Goal: Information Seeking & Learning: Learn about a topic

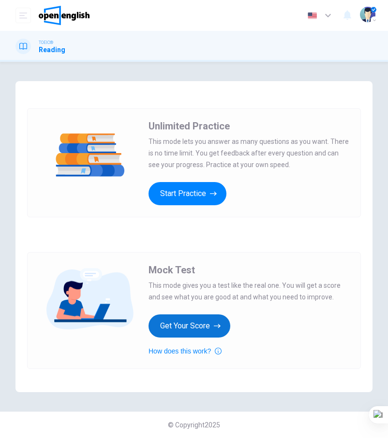
click at [199, 325] on button "Get Your Score" at bounding box center [189, 326] width 82 height 23
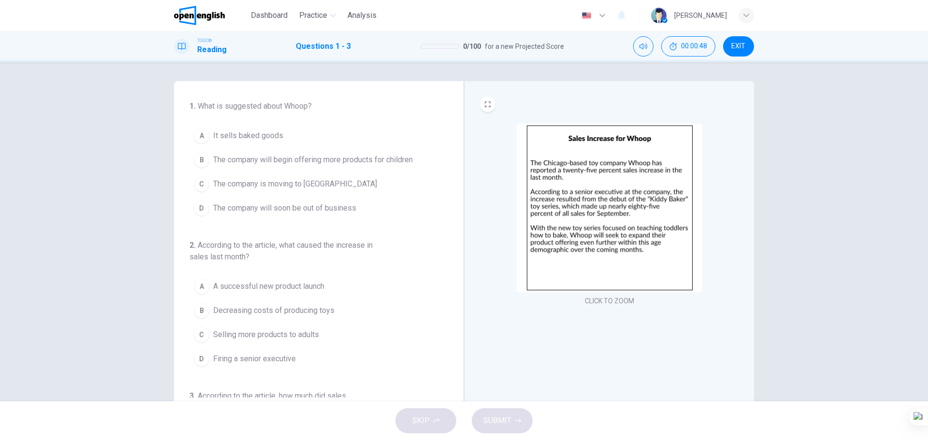
click at [223, 158] on span "The company will begin offering more products for children" at bounding box center [313, 160] width 200 height 12
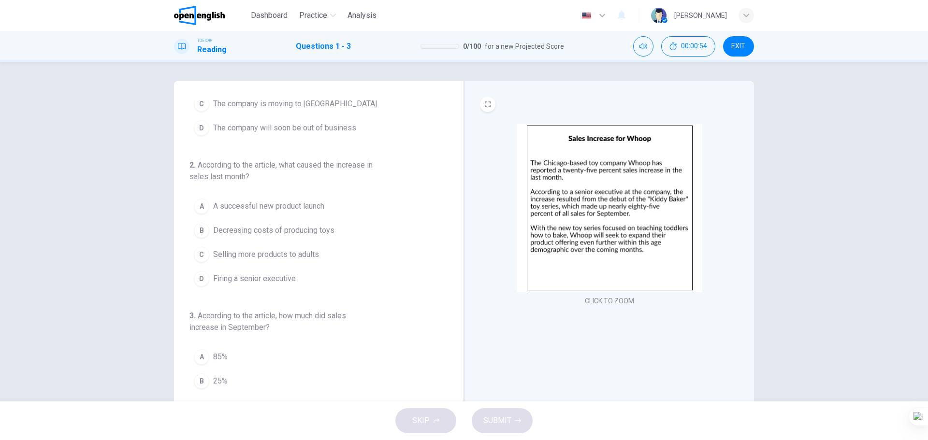
scroll to position [97, 0]
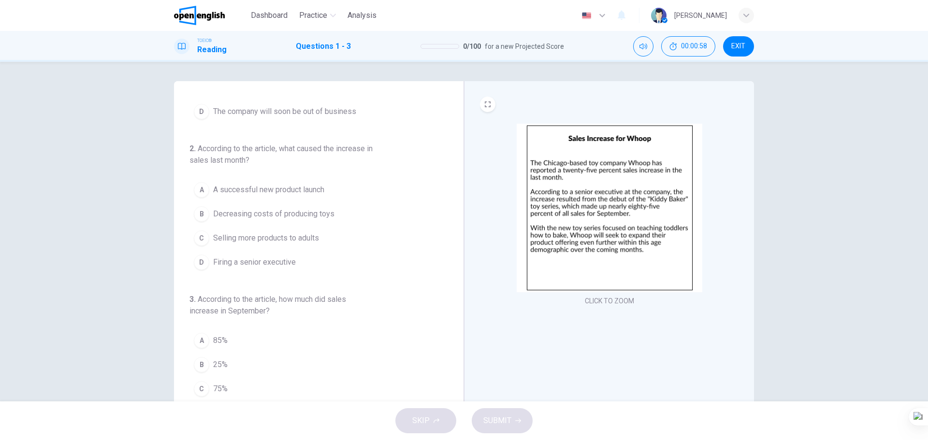
click at [220, 188] on span "A successful new product launch" at bounding box center [268, 190] width 111 height 12
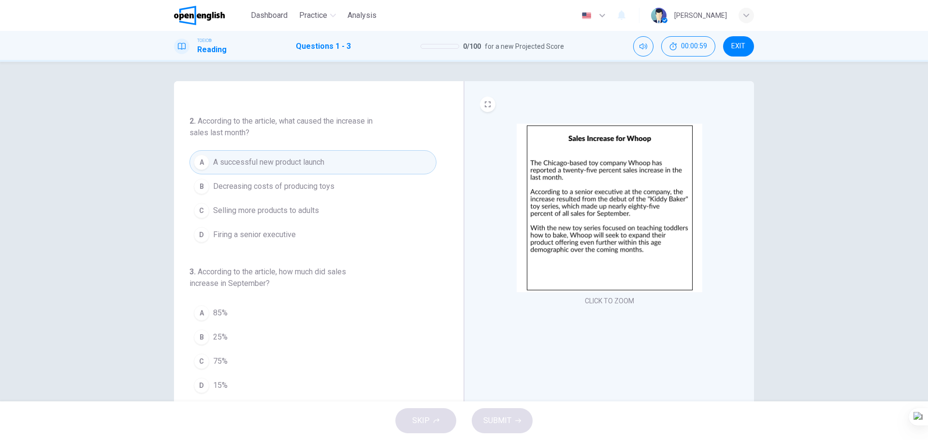
scroll to position [35, 0]
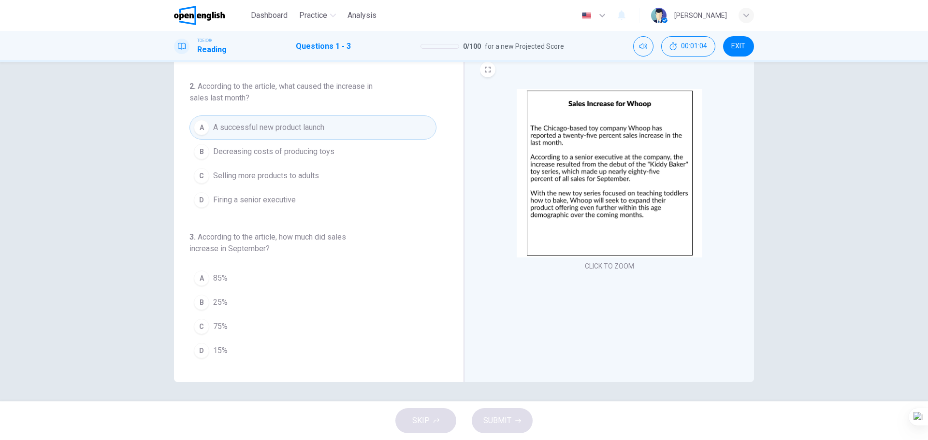
click at [215, 301] on span "25%" at bounding box center [220, 303] width 15 height 12
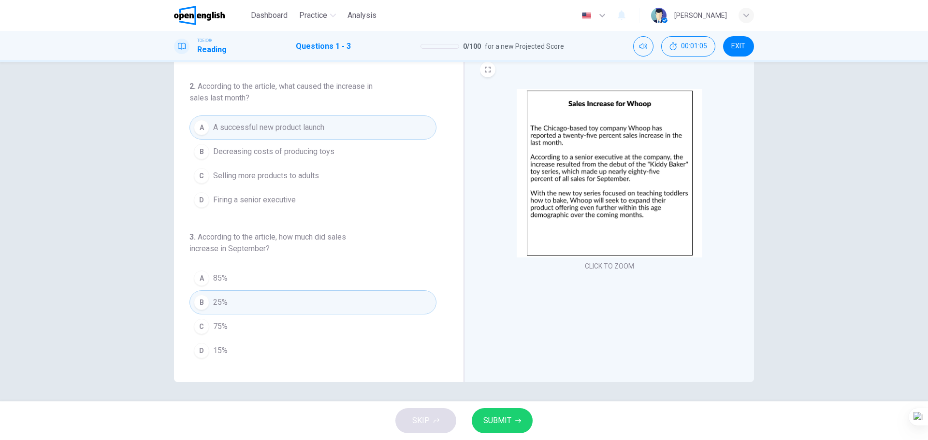
click at [387, 426] on span "SUBMIT" at bounding box center [497, 421] width 28 height 14
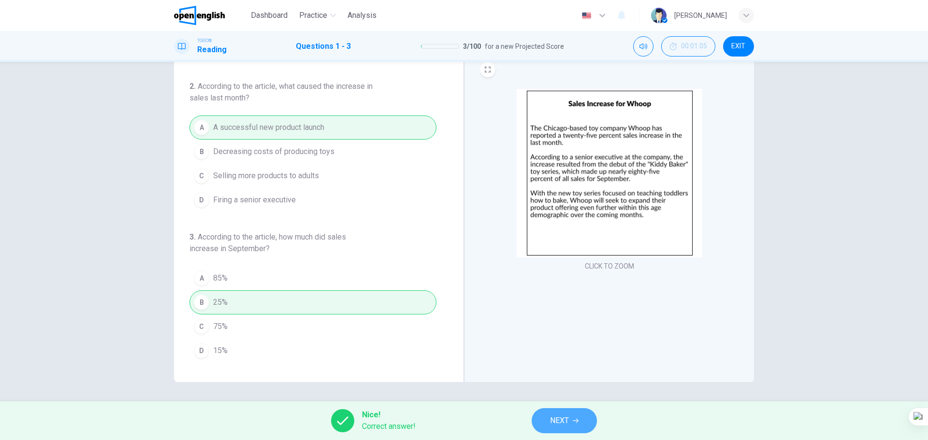
click at [387, 426] on button "NEXT" at bounding box center [564, 420] width 65 height 25
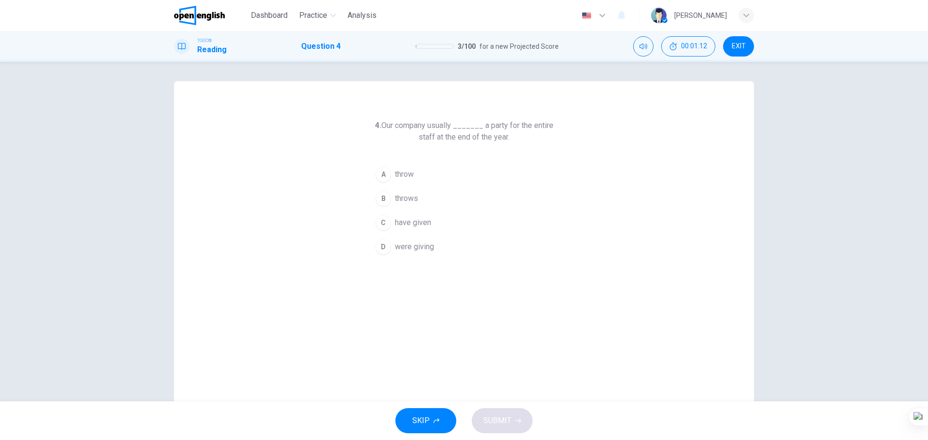
click at [387, 199] on span "throws" at bounding box center [406, 199] width 23 height 12
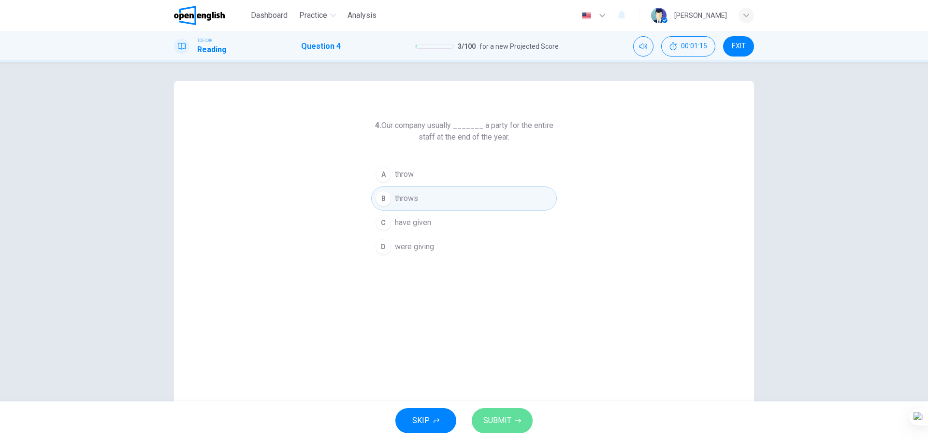
click at [387, 421] on icon "button" at bounding box center [518, 421] width 6 height 6
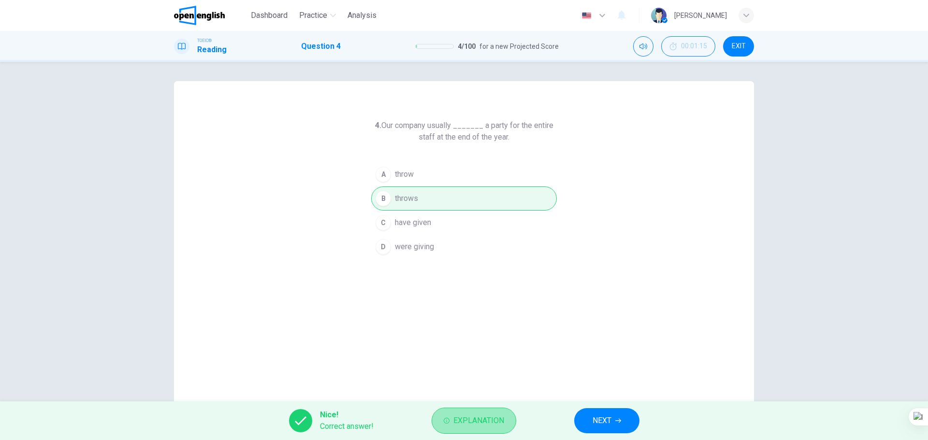
click at [387, 423] on span "Explanation" at bounding box center [478, 421] width 51 height 14
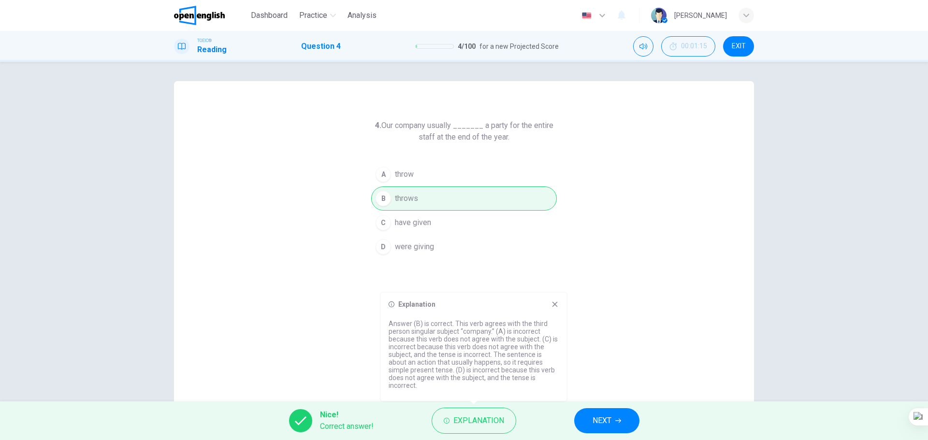
click at [387, 423] on span "NEXT" at bounding box center [602, 421] width 19 height 14
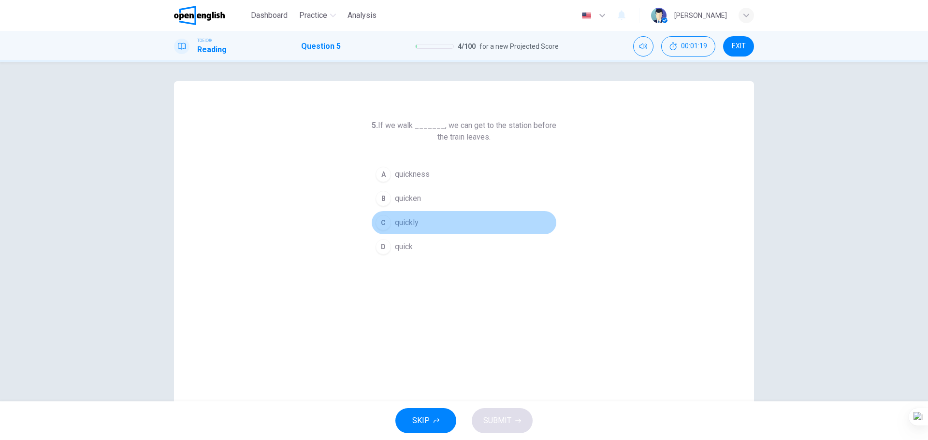
click at [387, 218] on span "quickly" at bounding box center [407, 223] width 24 height 12
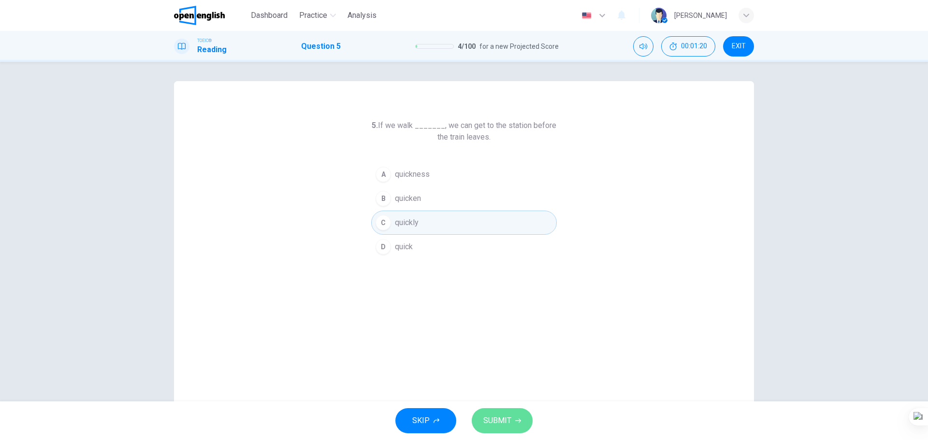
click at [387, 420] on span "SUBMIT" at bounding box center [497, 421] width 28 height 14
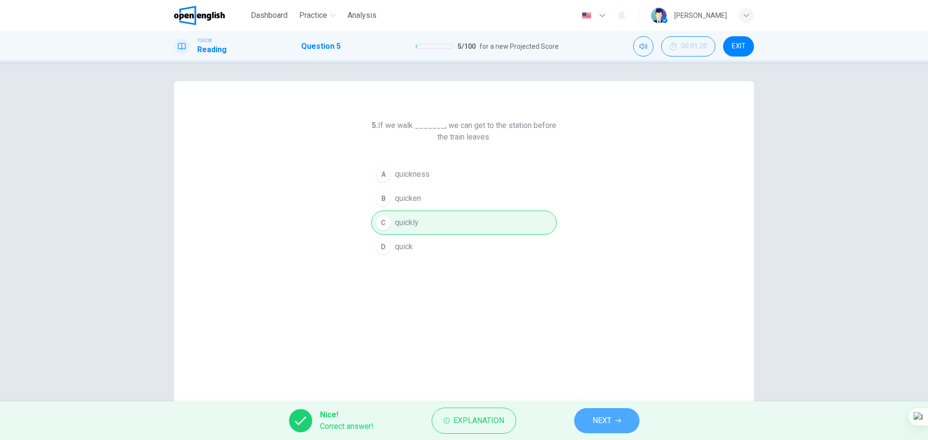
click at [387, 417] on span "NEXT" at bounding box center [602, 421] width 19 height 14
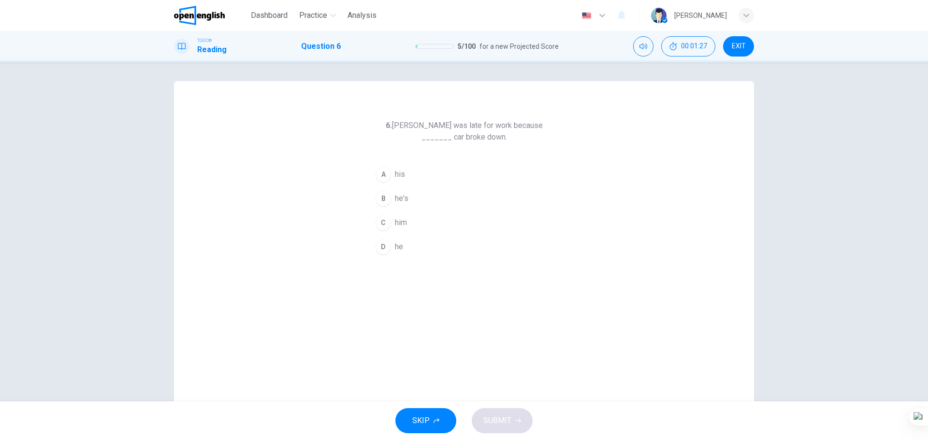
click at [387, 174] on button "A his" at bounding box center [464, 174] width 186 height 24
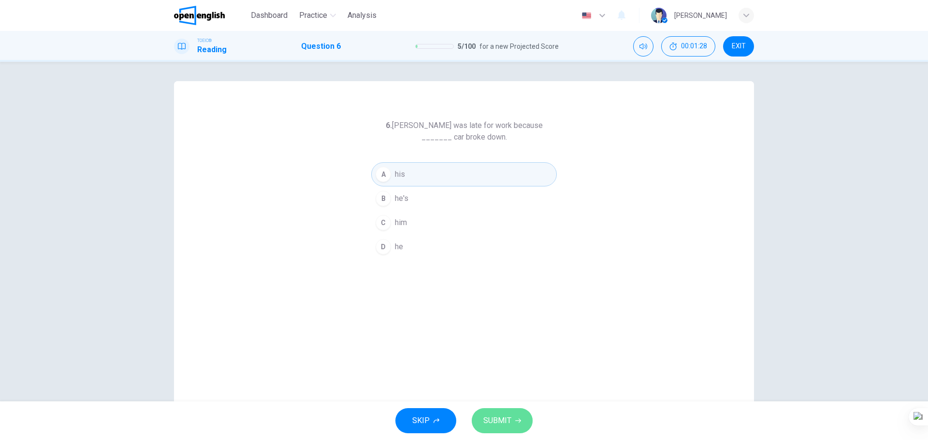
click at [387, 421] on icon "button" at bounding box center [518, 421] width 6 height 6
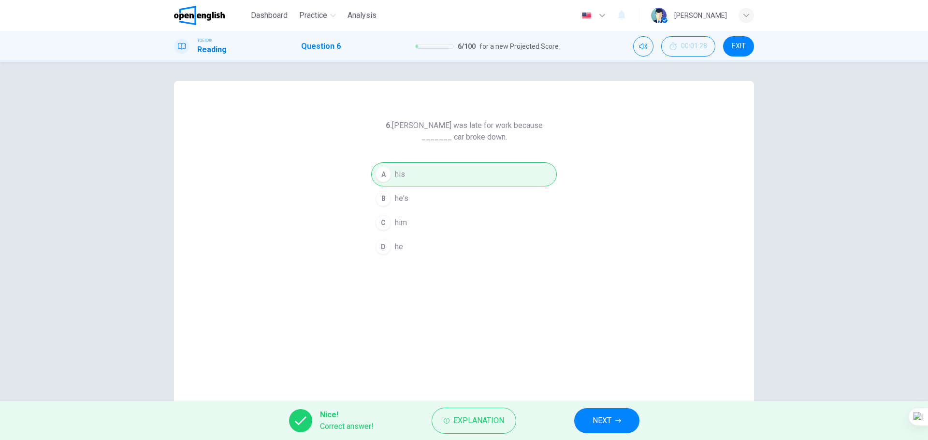
click at [387, 420] on span "NEXT" at bounding box center [602, 421] width 19 height 14
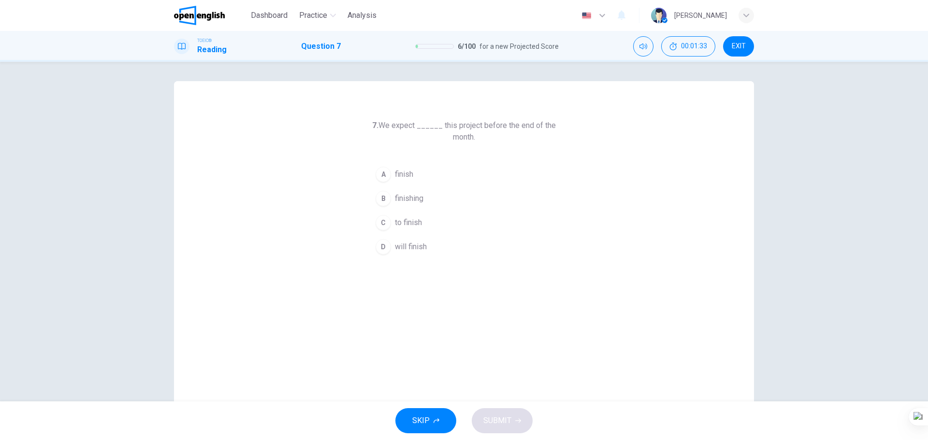
click at [387, 225] on span "to finish" at bounding box center [408, 223] width 27 height 12
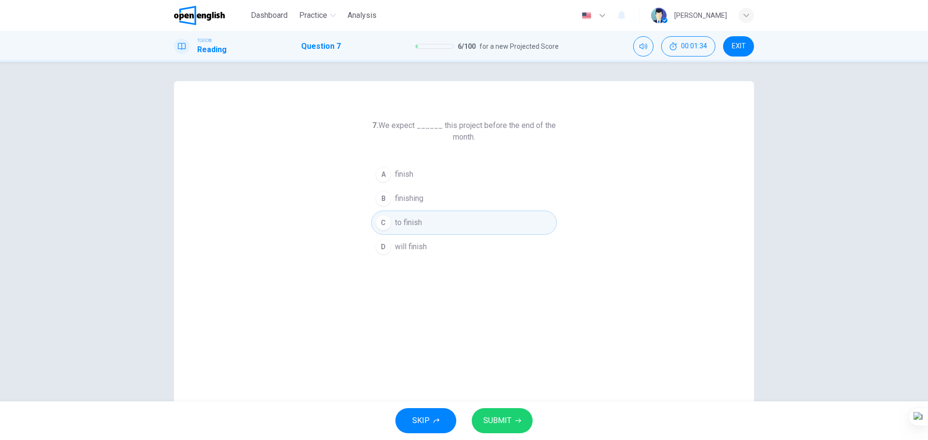
click at [387, 422] on button "SUBMIT" at bounding box center [502, 420] width 61 height 25
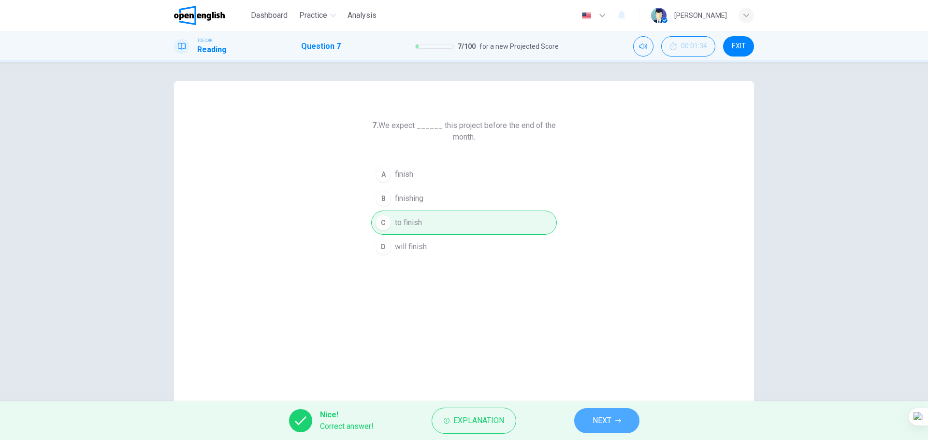
click at [387, 422] on span "NEXT" at bounding box center [602, 421] width 19 height 14
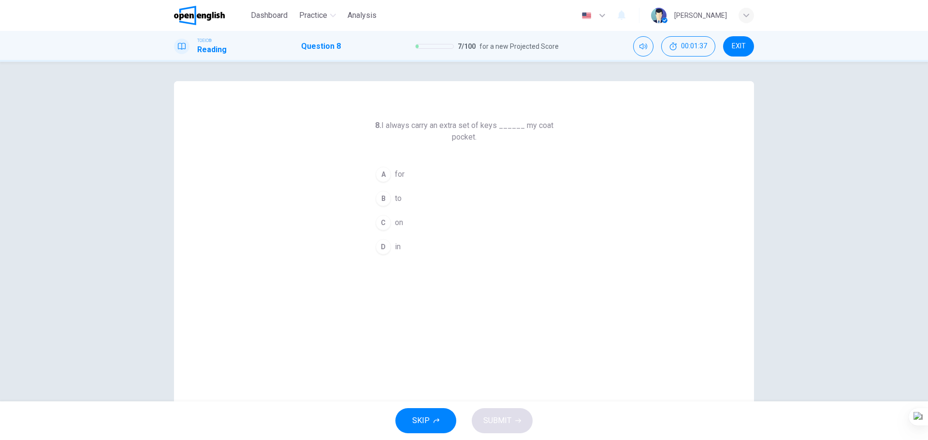
click at [387, 220] on span "on" at bounding box center [399, 223] width 8 height 12
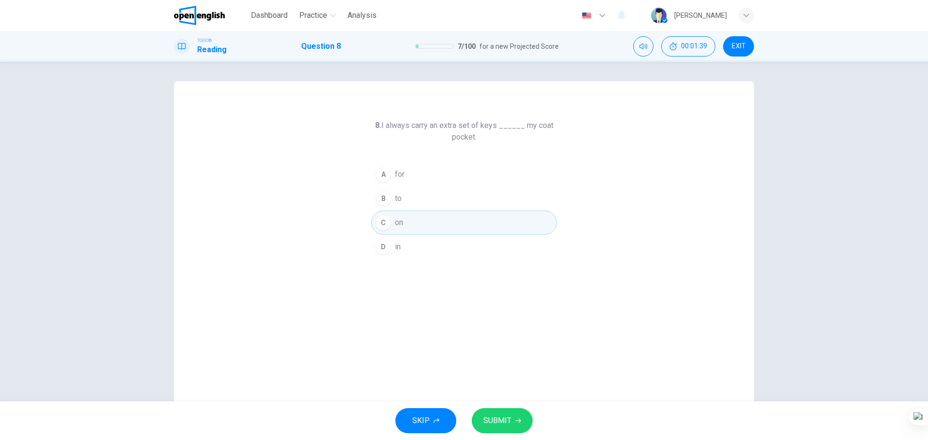
click at [387, 421] on icon "button" at bounding box center [518, 421] width 6 height 6
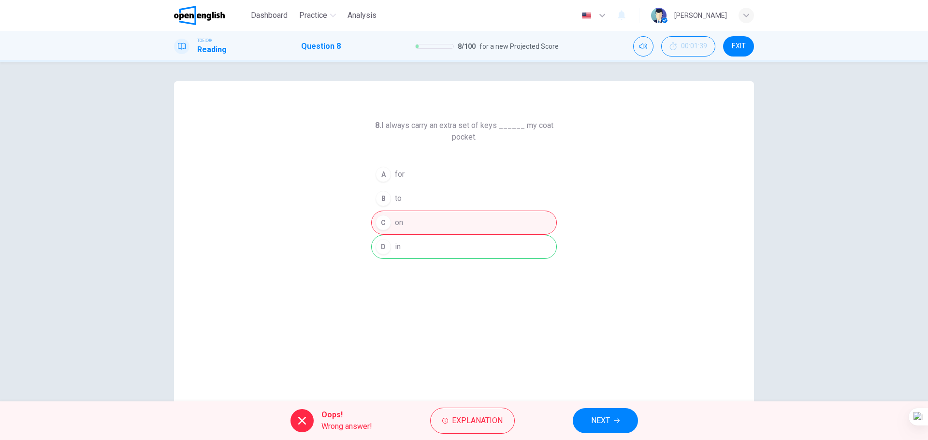
click at [387, 423] on button "NEXT" at bounding box center [605, 420] width 65 height 25
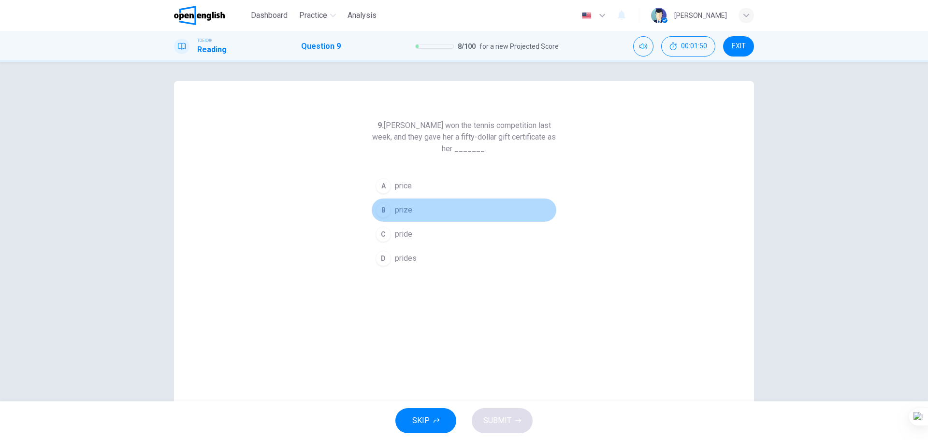
click at [387, 207] on span "prize" at bounding box center [403, 210] width 17 height 12
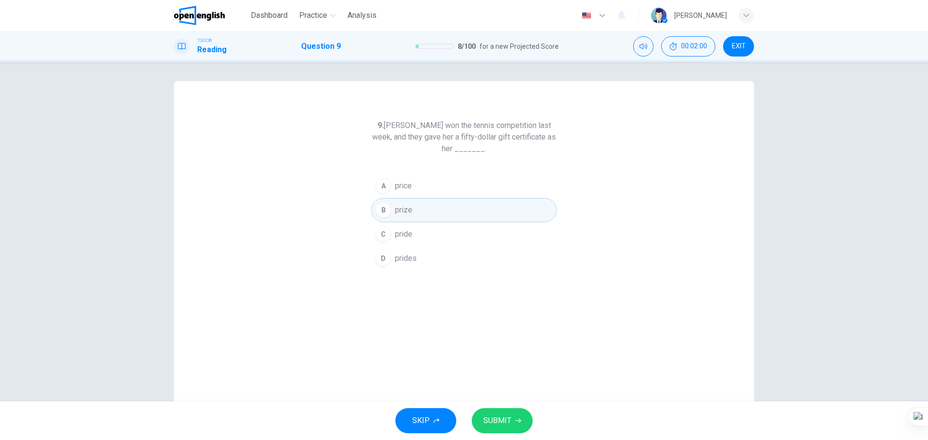
drag, startPoint x: 604, startPoint y: 173, endPoint x: 583, endPoint y: 175, distance: 20.4
click at [387, 173] on div "9. [PERSON_NAME] won the tennis competition last week, and they gave her a fift…" at bounding box center [464, 249] width 580 height 336
click at [387, 371] on div "9. [PERSON_NAME] won the tennis competition last week, and they gave her a fift…" at bounding box center [464, 249] width 580 height 336
click at [387, 422] on span "SUBMIT" at bounding box center [497, 421] width 28 height 14
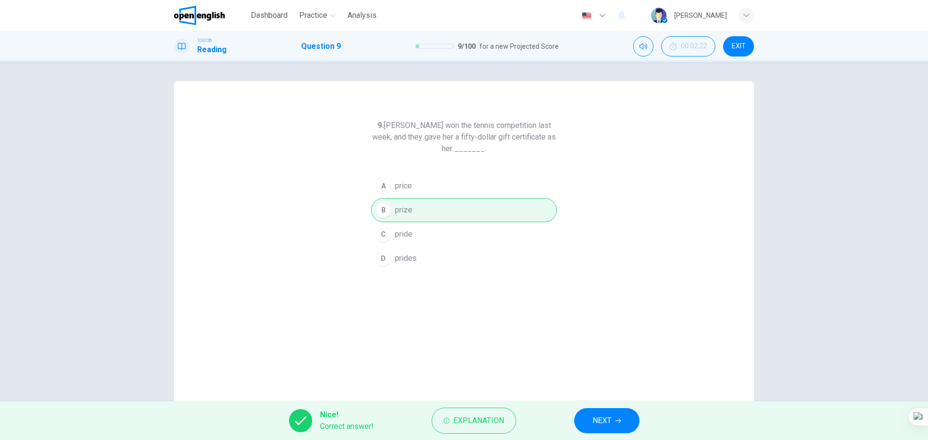
click at [387, 421] on span "NEXT" at bounding box center [602, 421] width 19 height 14
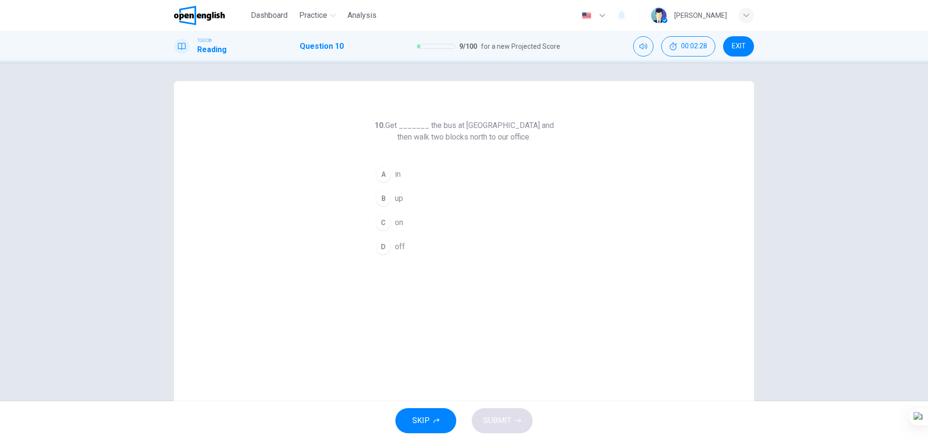
click at [387, 221] on span "on" at bounding box center [399, 223] width 8 height 12
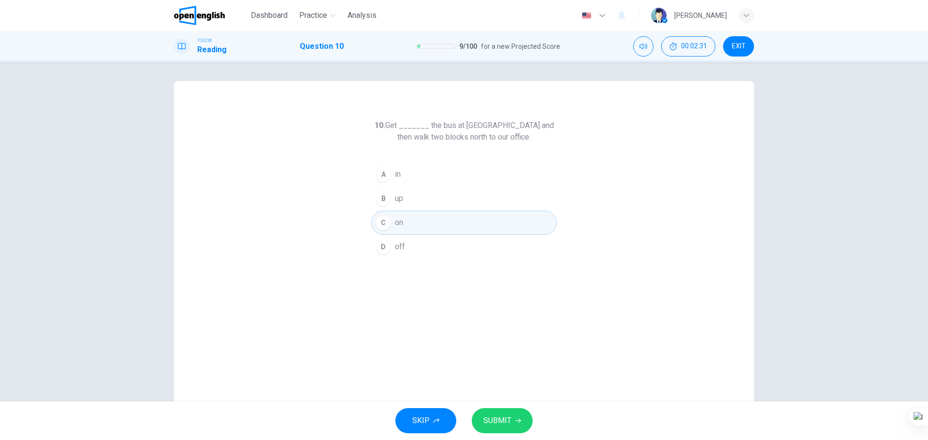
click at [387, 241] on button "D off" at bounding box center [464, 247] width 186 height 24
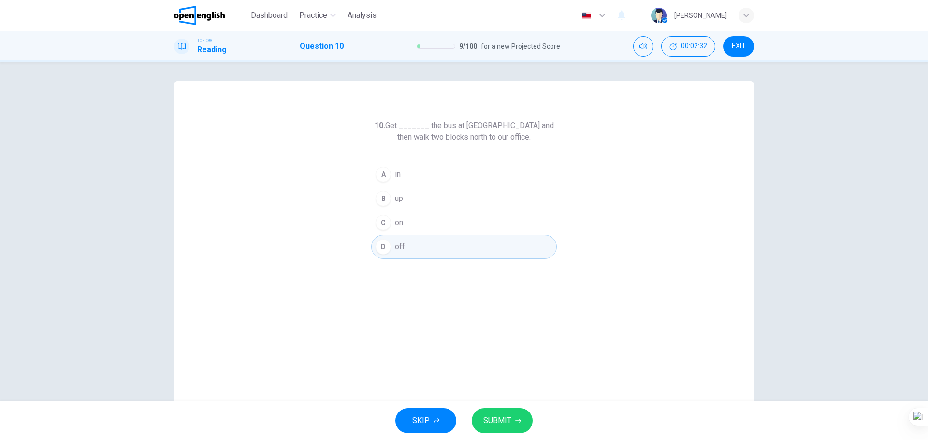
click at [387, 418] on button "SUBMIT" at bounding box center [502, 420] width 61 height 25
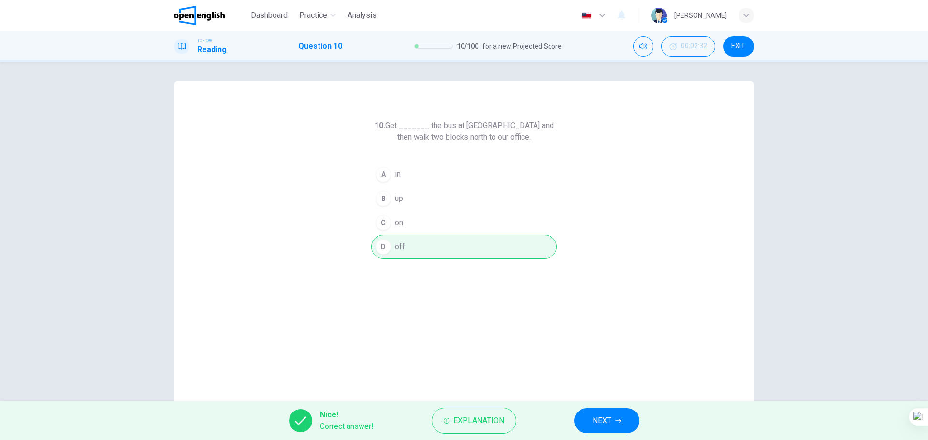
click at [387, 428] on button "NEXT" at bounding box center [606, 420] width 65 height 25
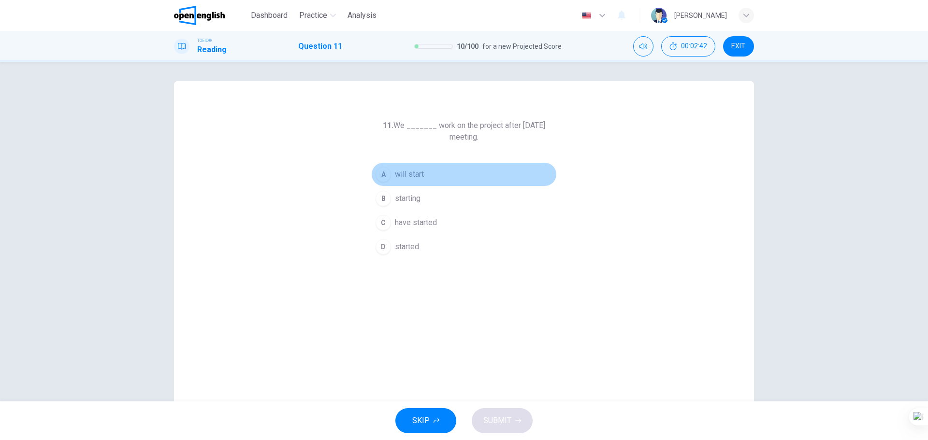
drag, startPoint x: 405, startPoint y: 169, endPoint x: 402, endPoint y: 178, distance: 9.2
click at [387, 169] on span "will start" at bounding box center [409, 175] width 29 height 12
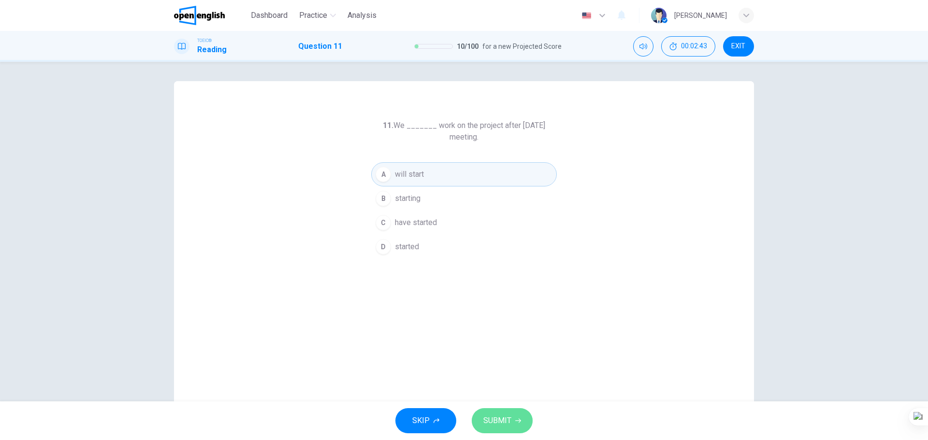
click at [387, 425] on span "SUBMIT" at bounding box center [497, 421] width 28 height 14
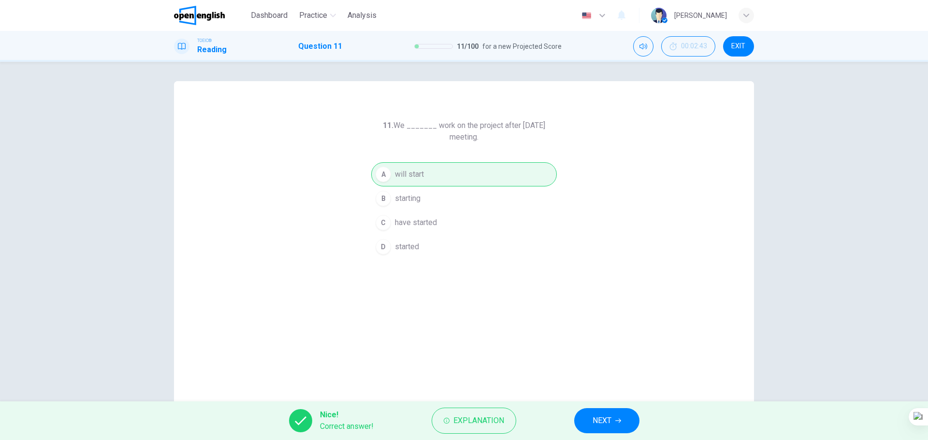
click at [387, 425] on span "NEXT" at bounding box center [602, 421] width 19 height 14
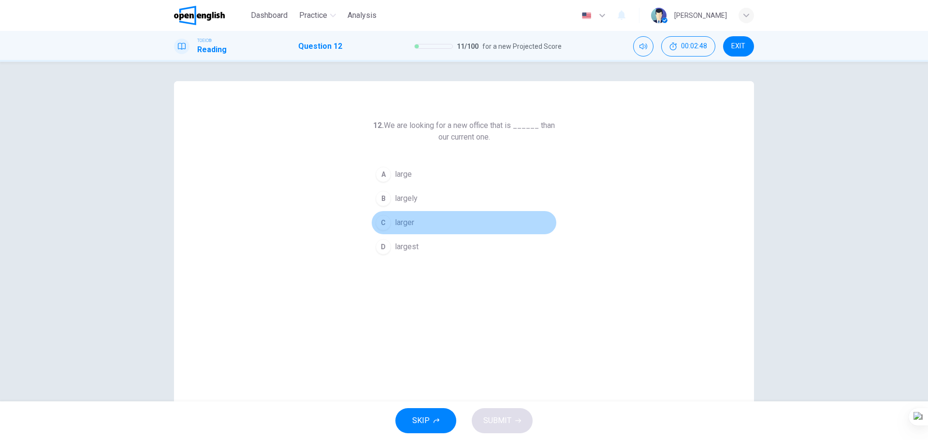
click at [387, 226] on span "larger" at bounding box center [404, 223] width 19 height 12
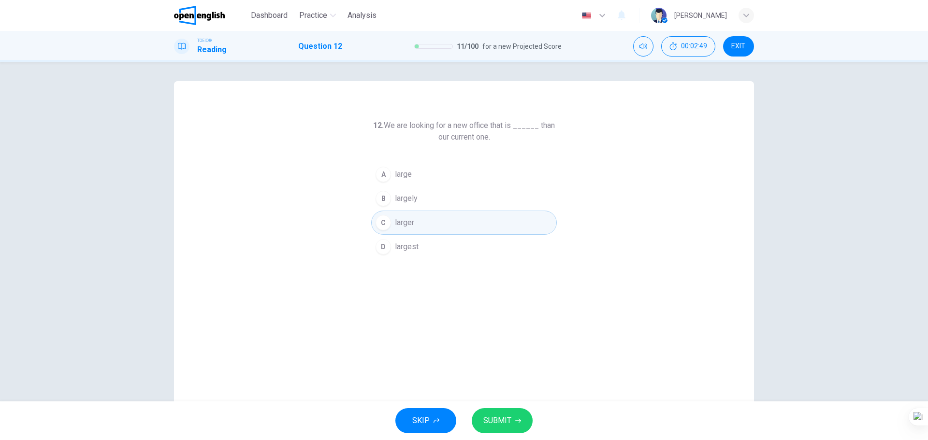
click at [387, 417] on button "SUBMIT" at bounding box center [502, 420] width 61 height 25
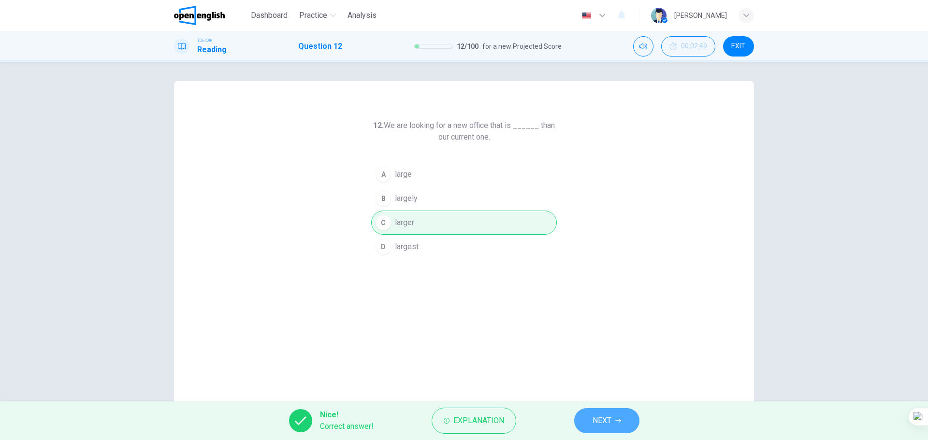
click at [387, 424] on span "NEXT" at bounding box center [602, 421] width 19 height 14
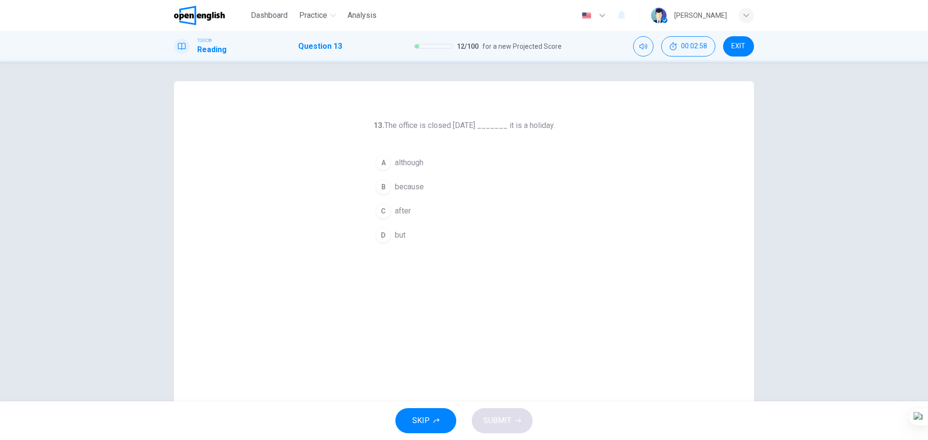
click at [387, 189] on span "because" at bounding box center [409, 187] width 29 height 12
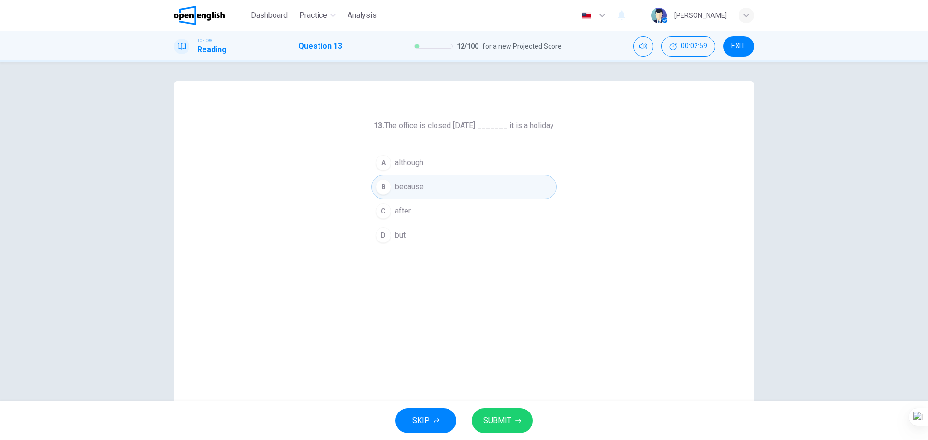
click at [387, 422] on button "SUBMIT" at bounding box center [502, 420] width 61 height 25
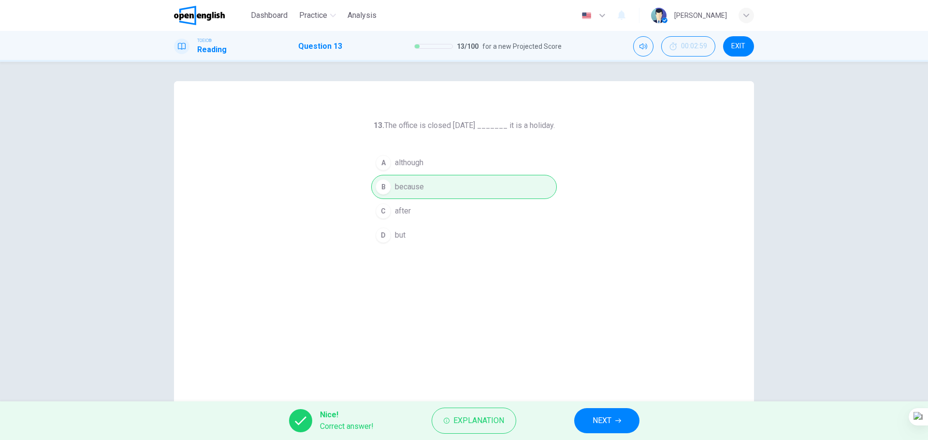
click at [387, 417] on span "NEXT" at bounding box center [602, 421] width 19 height 14
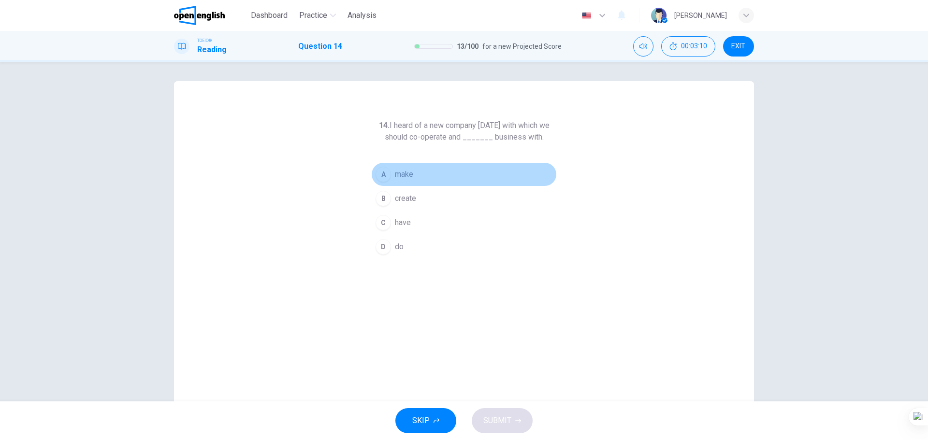
click at [387, 174] on button "A make" at bounding box center [464, 174] width 186 height 24
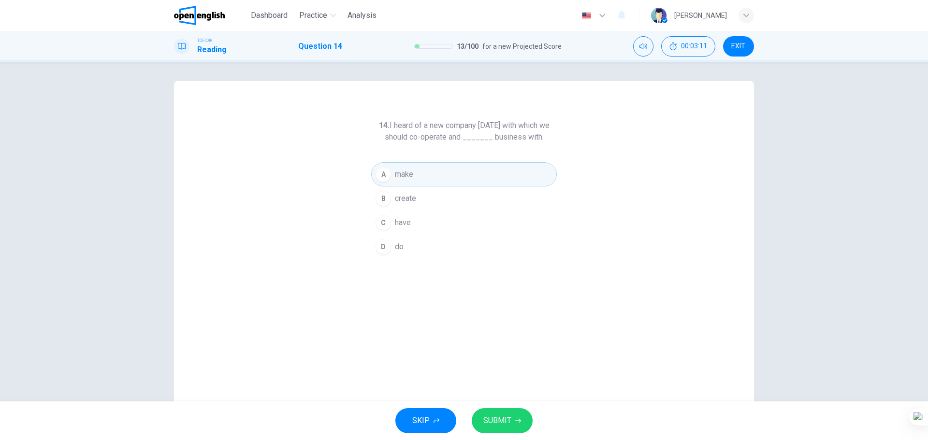
click at [387, 422] on span "SUBMIT" at bounding box center [497, 421] width 28 height 14
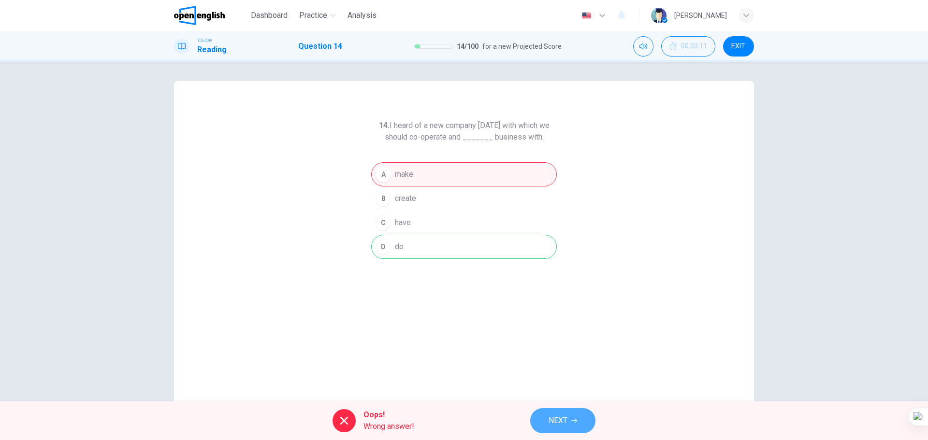
click at [387, 418] on span "NEXT" at bounding box center [558, 421] width 19 height 14
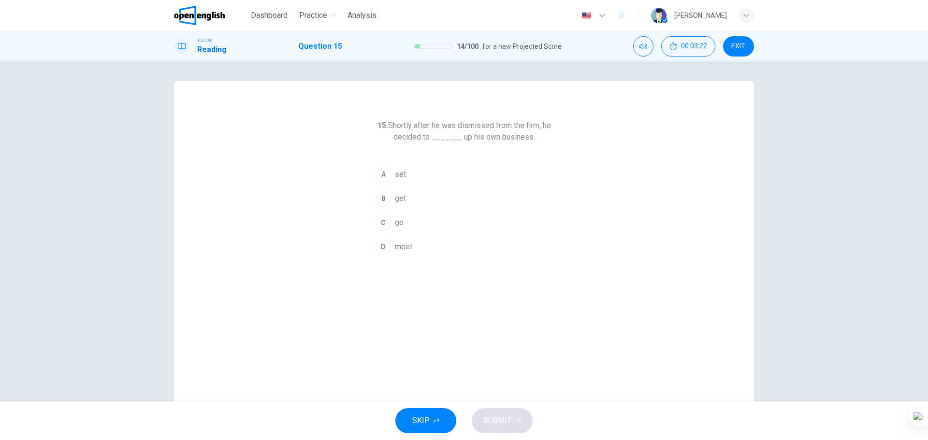
click at [387, 173] on span "set" at bounding box center [400, 175] width 11 height 12
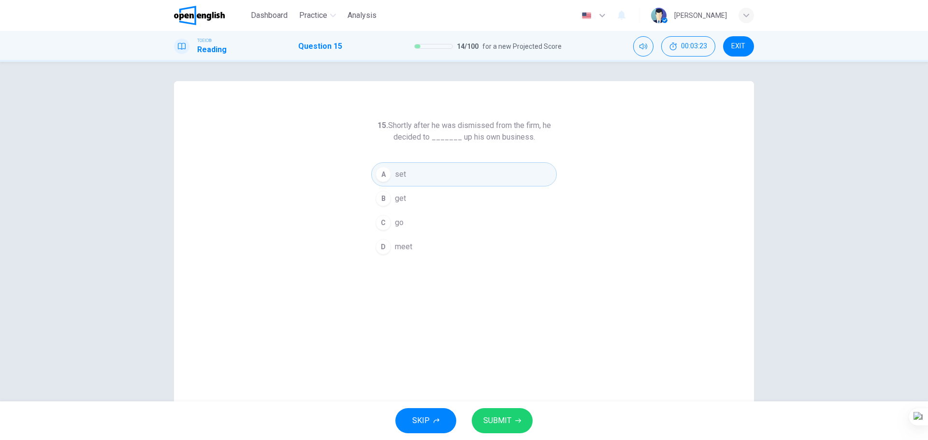
click at [387, 429] on button "SUBMIT" at bounding box center [502, 420] width 61 height 25
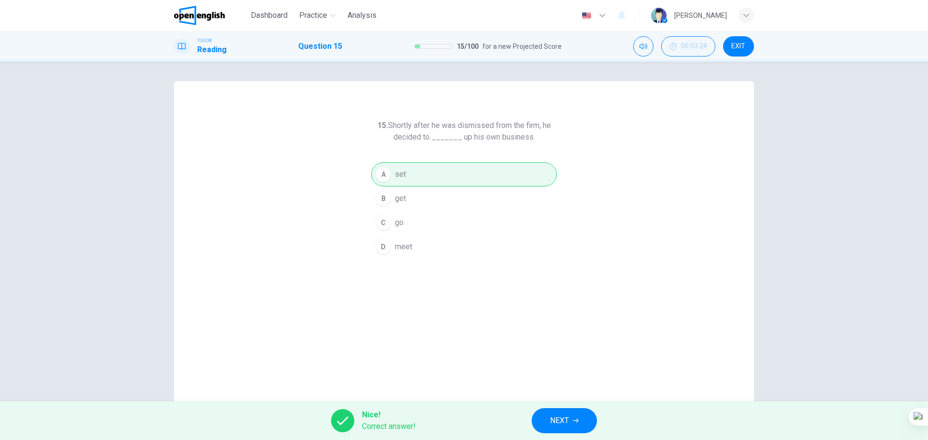
click at [387, 414] on button "NEXT" at bounding box center [564, 420] width 65 height 25
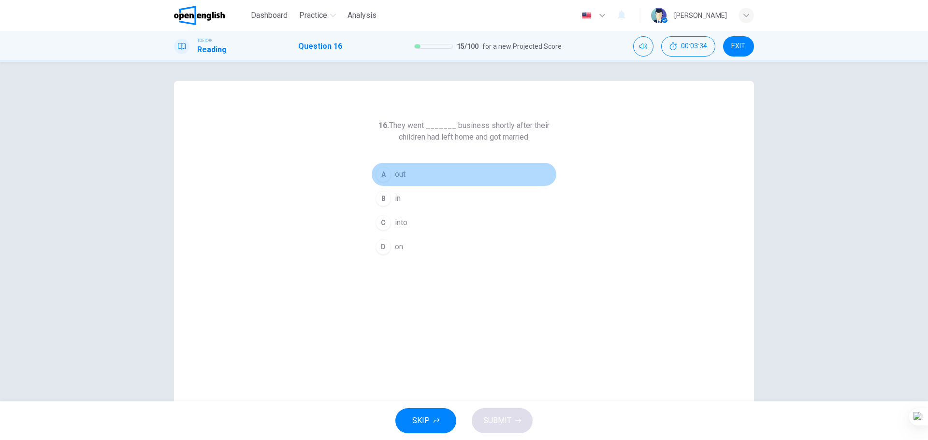
drag, startPoint x: 392, startPoint y: 174, endPoint x: 388, endPoint y: 171, distance: 5.6
click at [387, 175] on button "A out" at bounding box center [464, 174] width 186 height 24
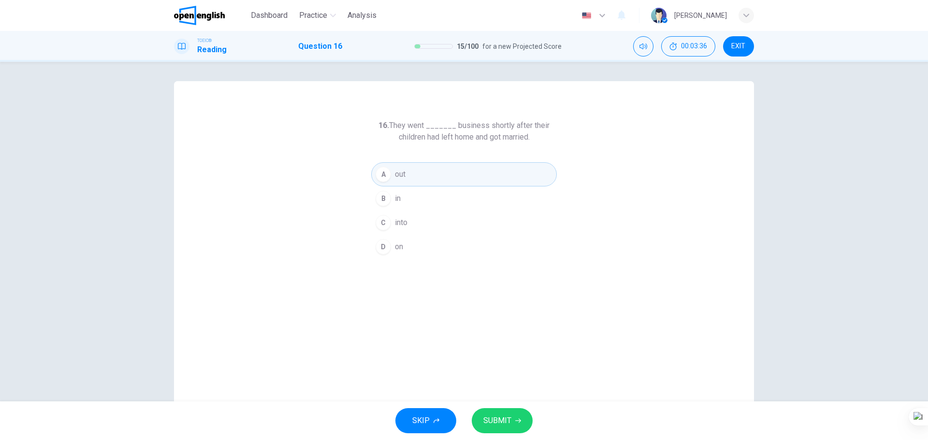
click at [387, 424] on button "SUBMIT" at bounding box center [502, 420] width 61 height 25
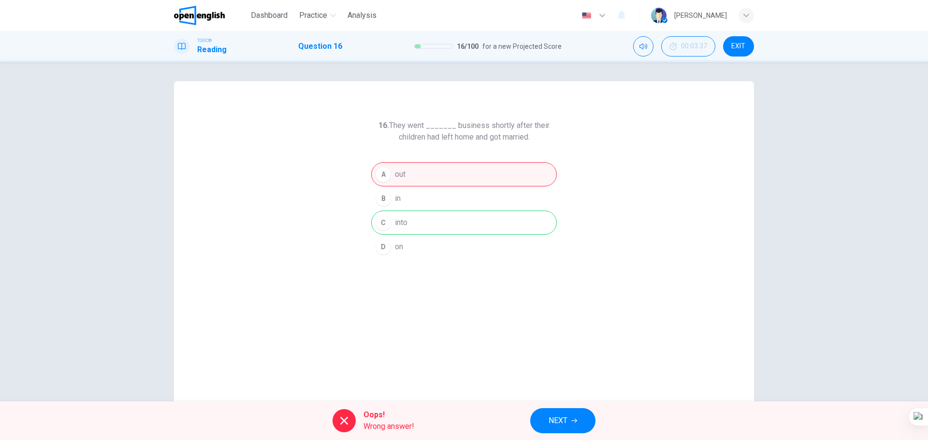
click at [387, 424] on button "NEXT" at bounding box center [562, 420] width 65 height 25
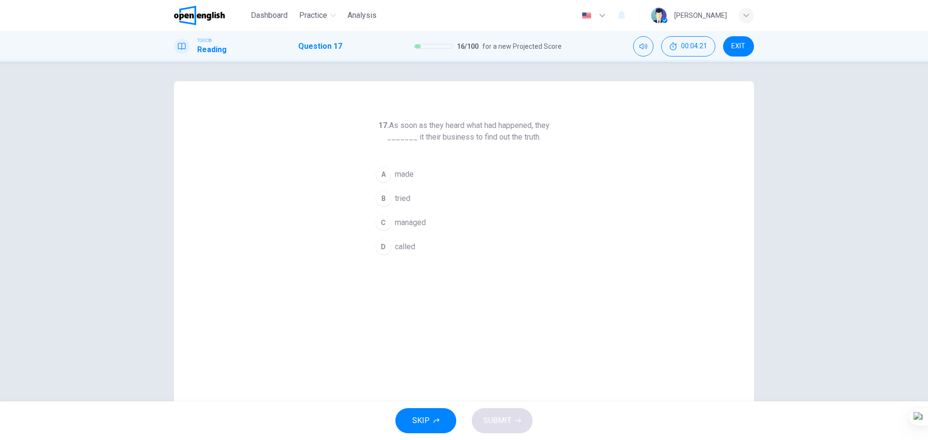
click at [387, 241] on span "called" at bounding box center [405, 247] width 20 height 12
click at [387, 426] on span "SUBMIT" at bounding box center [497, 421] width 28 height 14
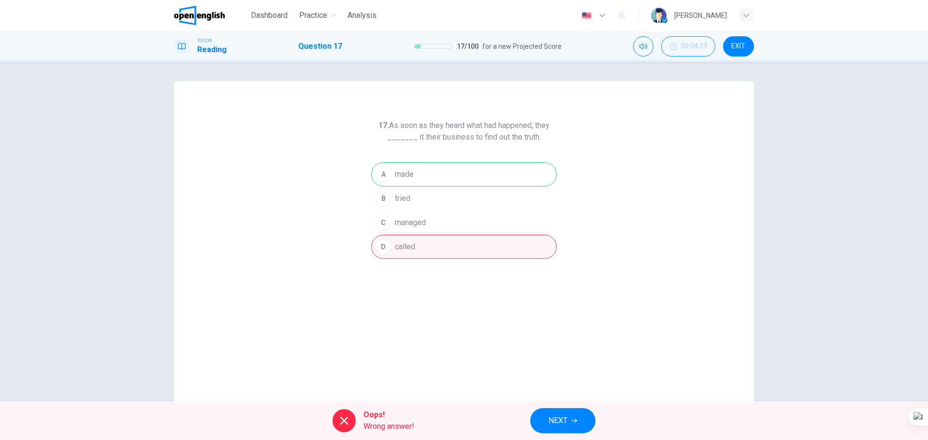
click at [387, 425] on span "NEXT" at bounding box center [558, 421] width 19 height 14
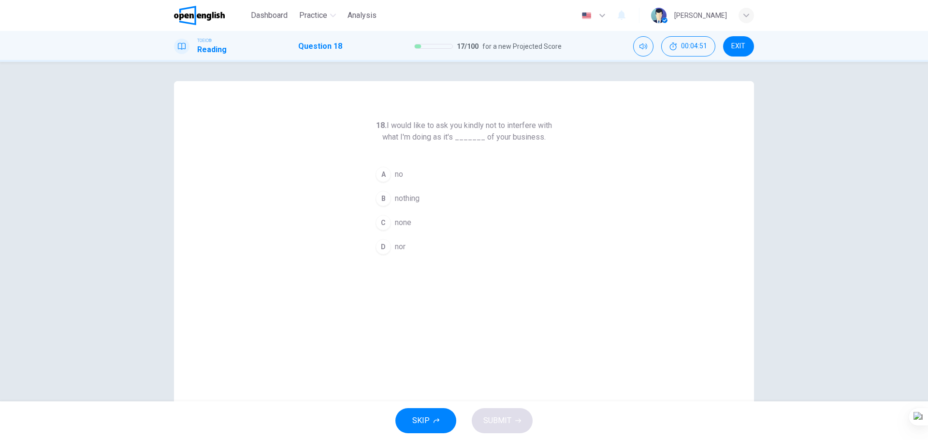
click at [387, 222] on span "none" at bounding box center [403, 223] width 16 height 12
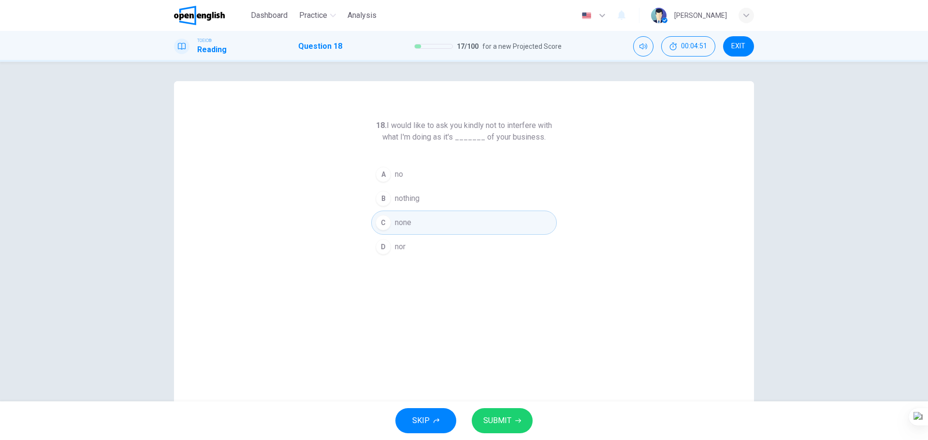
click at [387, 422] on icon "button" at bounding box center [518, 421] width 6 height 6
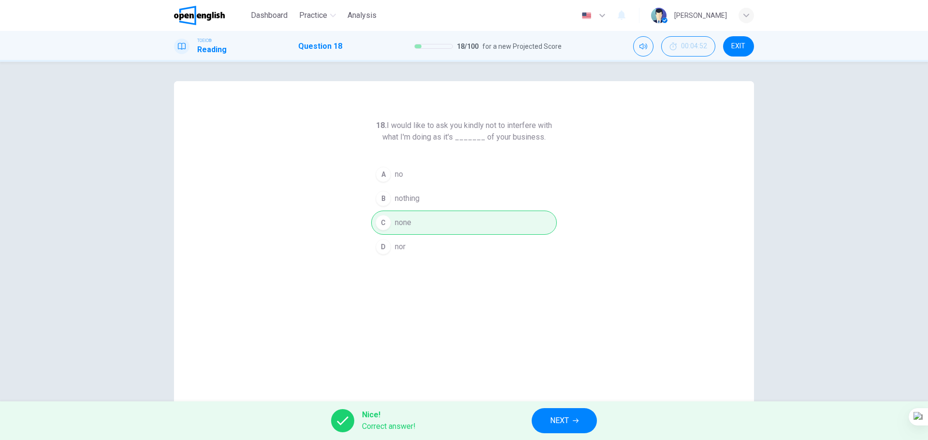
click at [387, 419] on span "NEXT" at bounding box center [559, 421] width 19 height 14
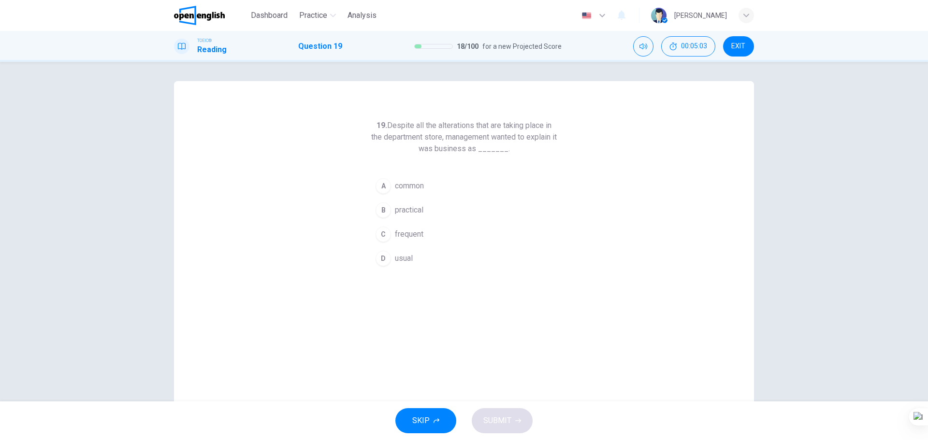
click at [387, 181] on span "common" at bounding box center [409, 186] width 29 height 12
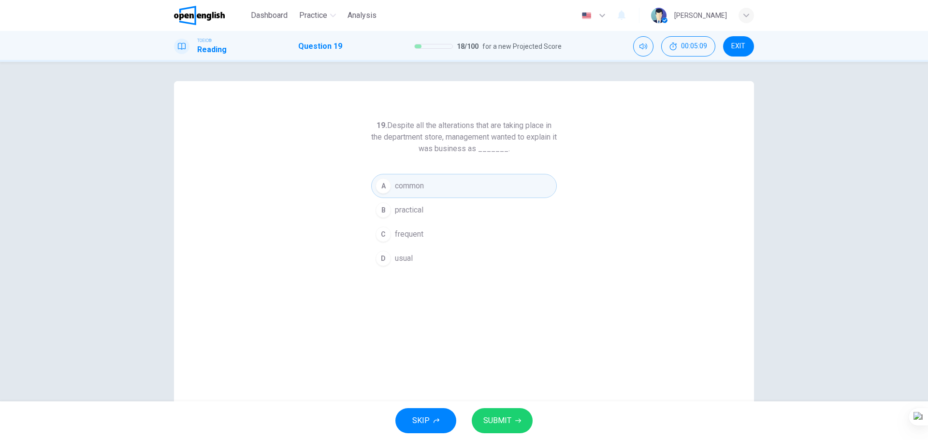
click at [387, 259] on span "usual" at bounding box center [404, 259] width 18 height 12
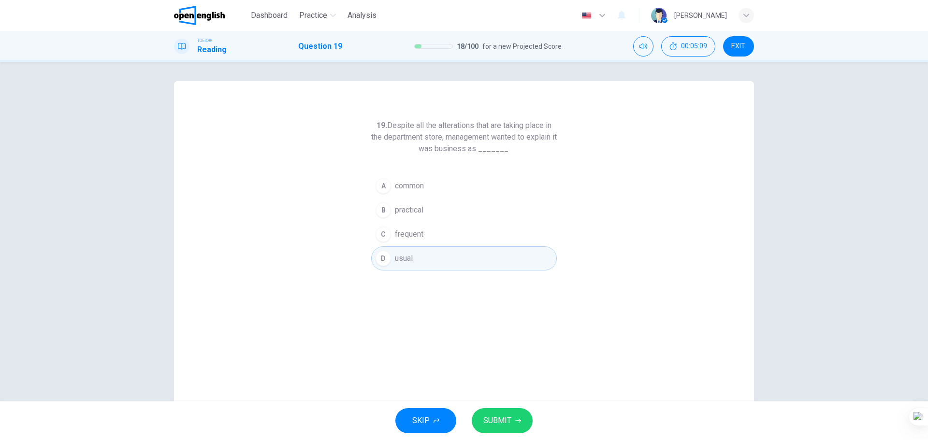
click at [387, 420] on button "SUBMIT" at bounding box center [502, 420] width 61 height 25
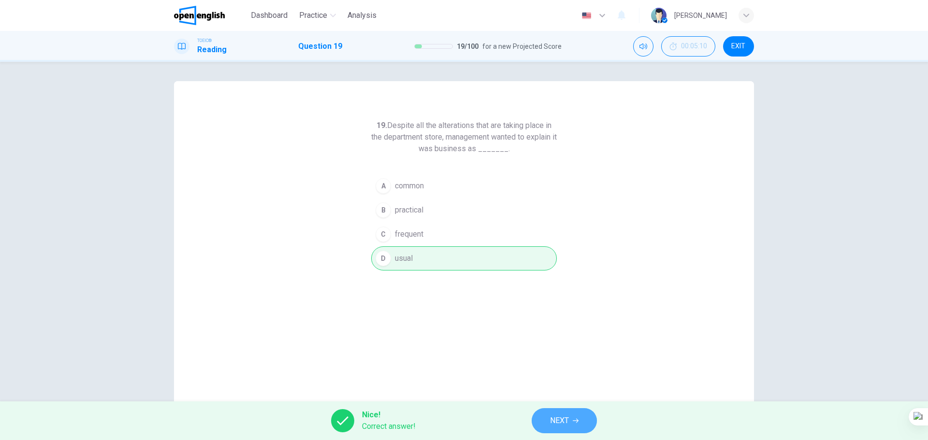
click at [387, 424] on button "NEXT" at bounding box center [564, 420] width 65 height 25
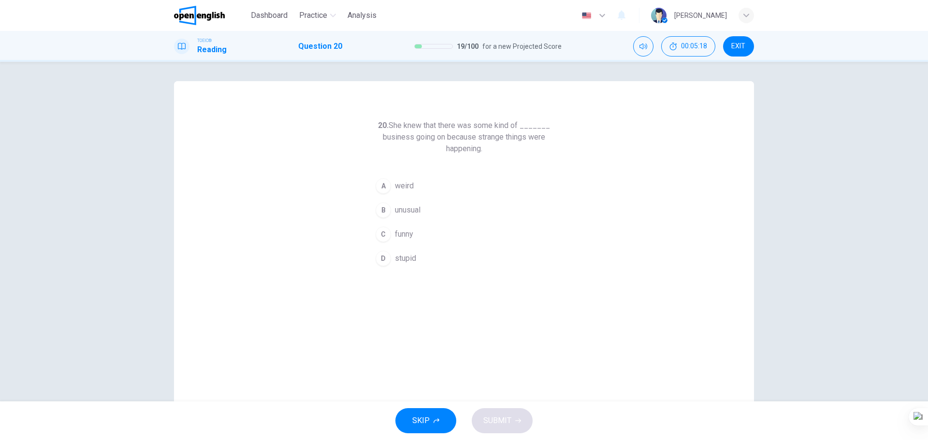
click at [387, 213] on button "B unusual" at bounding box center [464, 210] width 186 height 24
click at [387, 418] on span "SUBMIT" at bounding box center [497, 421] width 28 height 14
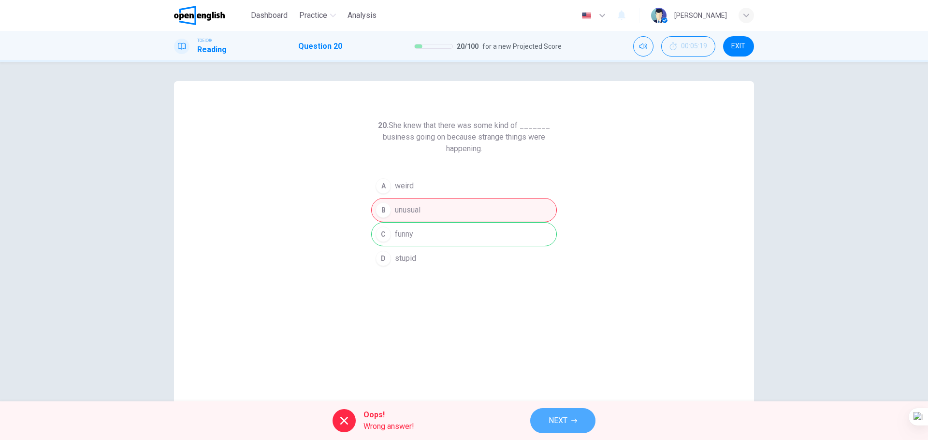
click at [387, 428] on button "NEXT" at bounding box center [562, 420] width 65 height 25
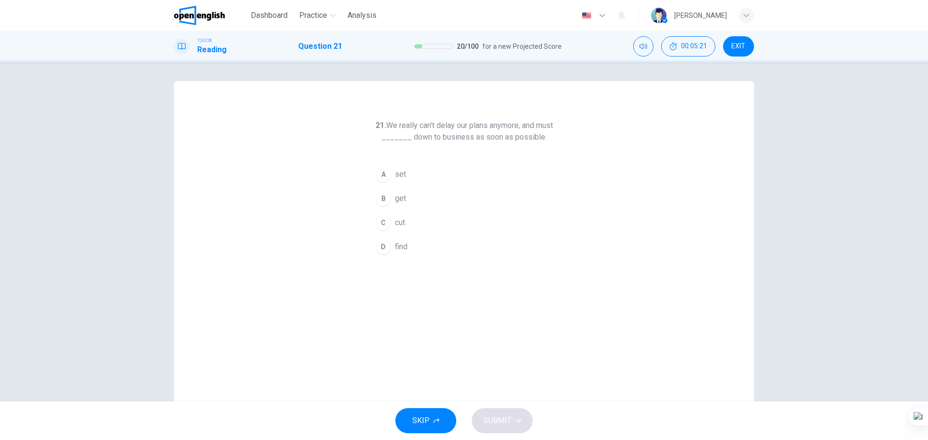
scroll to position [35, 0]
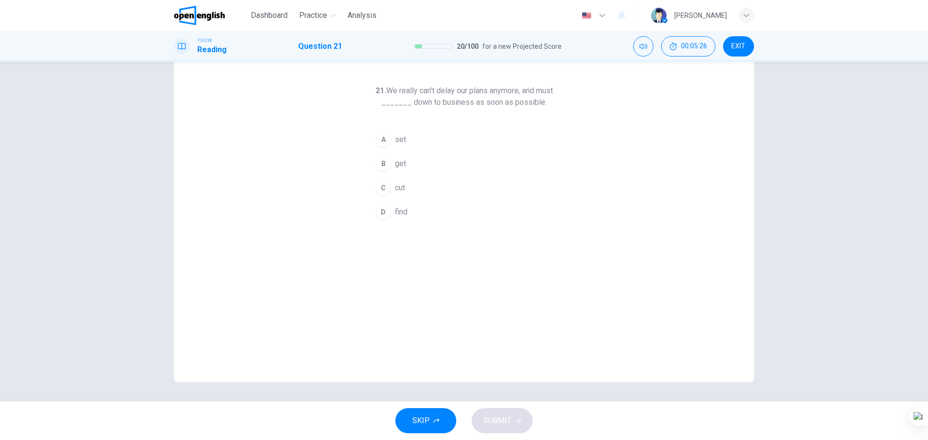
click at [387, 138] on span "set" at bounding box center [400, 140] width 11 height 12
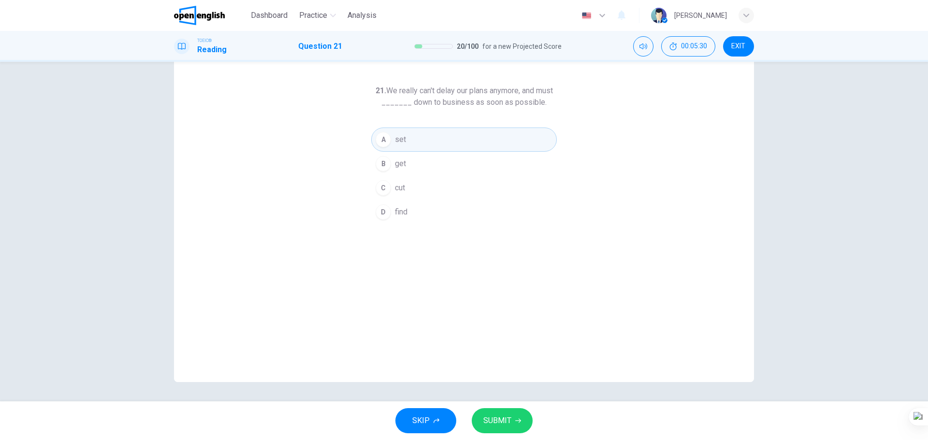
click at [387, 160] on span "get" at bounding box center [400, 164] width 11 height 12
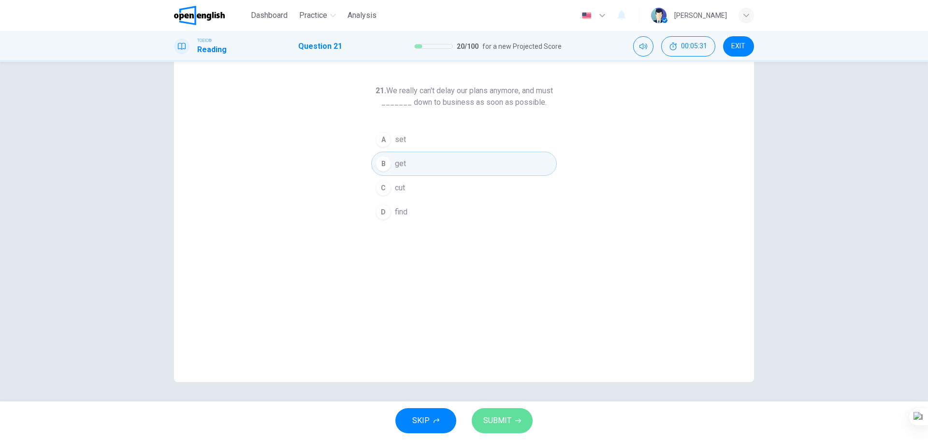
click at [387, 420] on span "SUBMIT" at bounding box center [497, 421] width 28 height 14
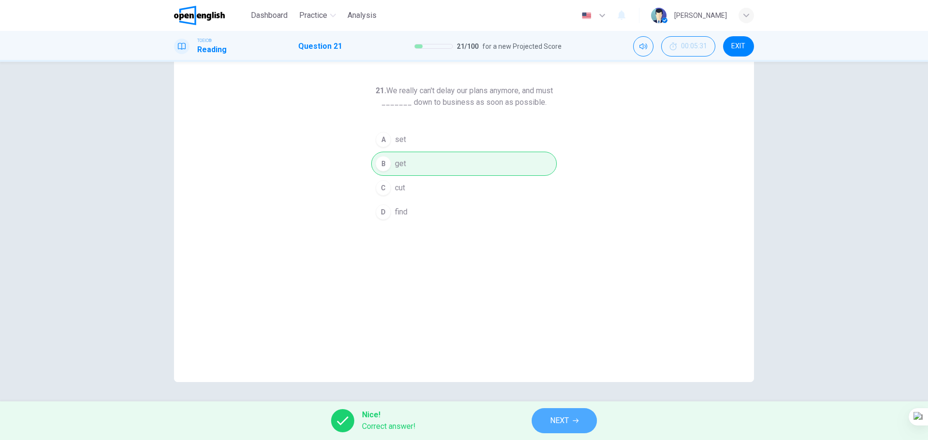
click at [387, 424] on button "NEXT" at bounding box center [564, 420] width 65 height 25
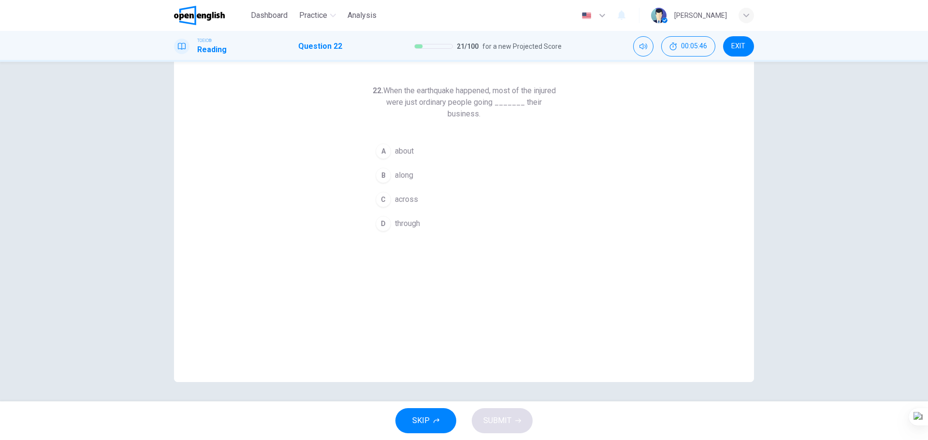
click at [387, 172] on span "along" at bounding box center [404, 176] width 18 height 12
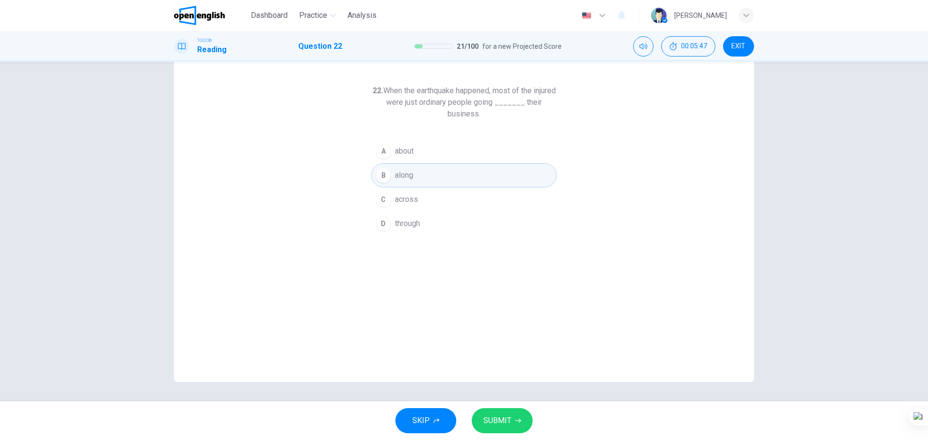
click at [387, 417] on button "SUBMIT" at bounding box center [502, 420] width 61 height 25
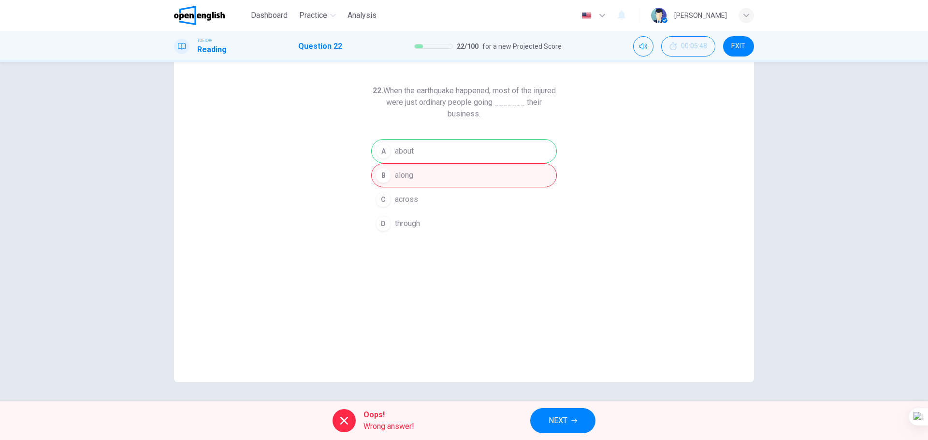
click at [387, 427] on button "NEXT" at bounding box center [562, 420] width 65 height 25
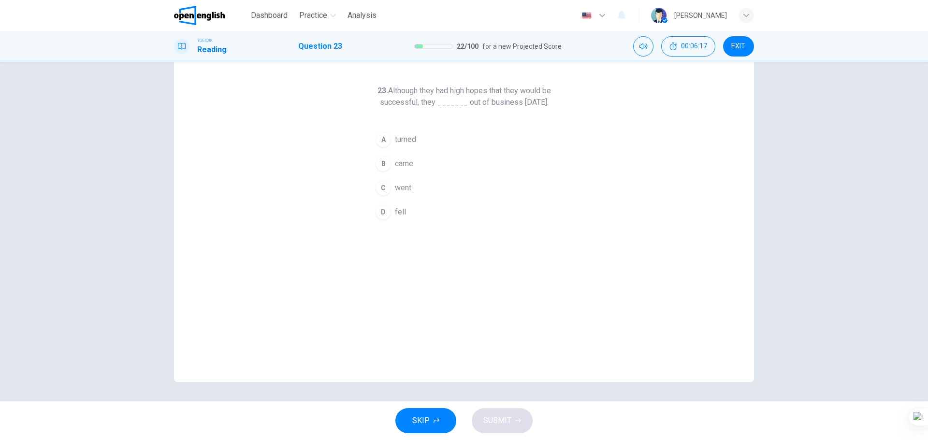
click at [387, 170] on span "came" at bounding box center [404, 164] width 18 height 12
click at [387, 194] on span "went" at bounding box center [403, 188] width 16 height 12
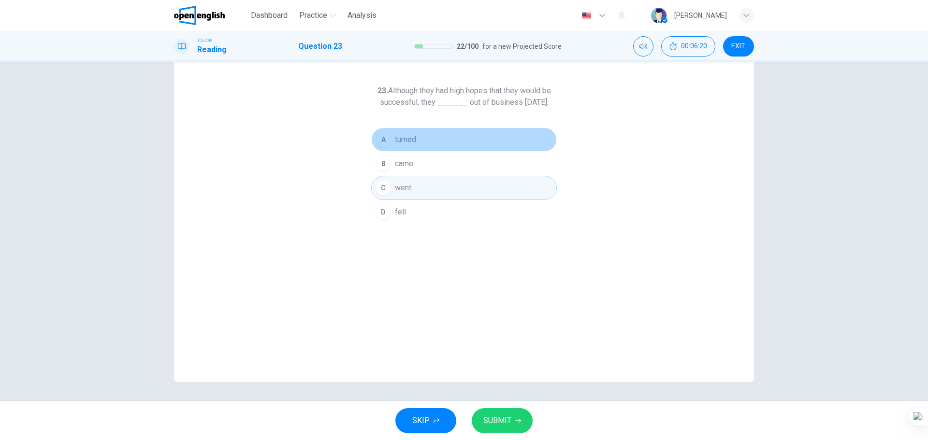
click at [387, 145] on span "turned" at bounding box center [405, 140] width 21 height 12
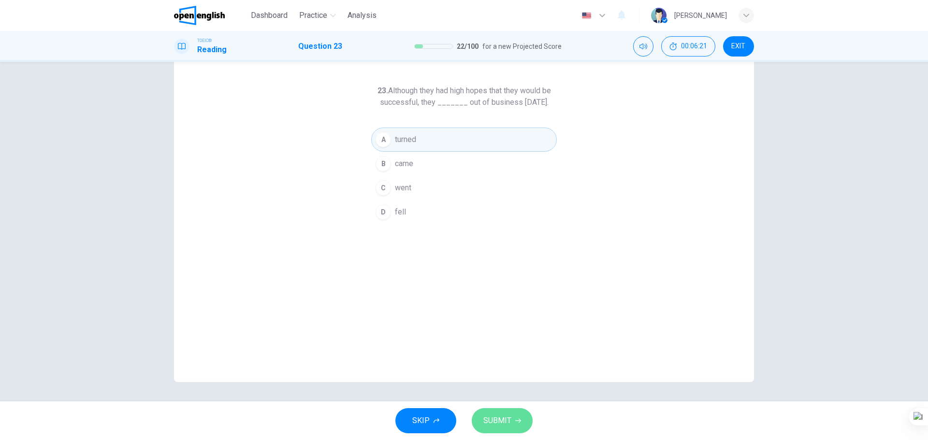
click at [387, 424] on button "SUBMIT" at bounding box center [502, 420] width 61 height 25
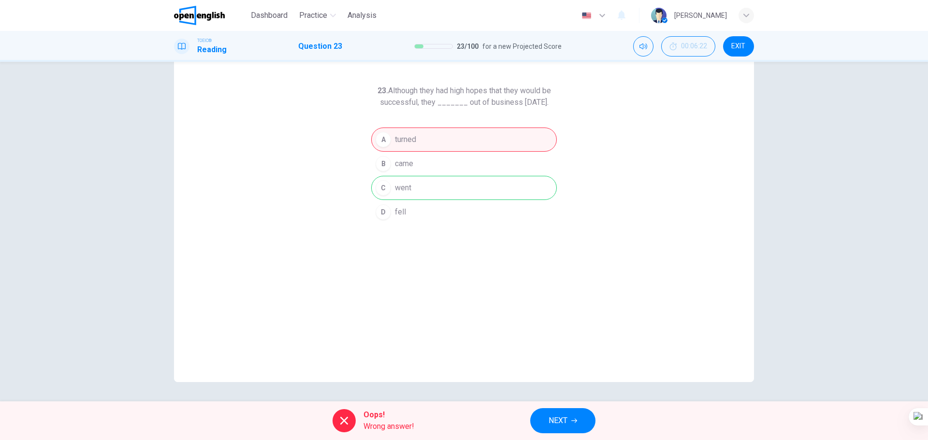
click at [387, 421] on span "NEXT" at bounding box center [558, 421] width 19 height 14
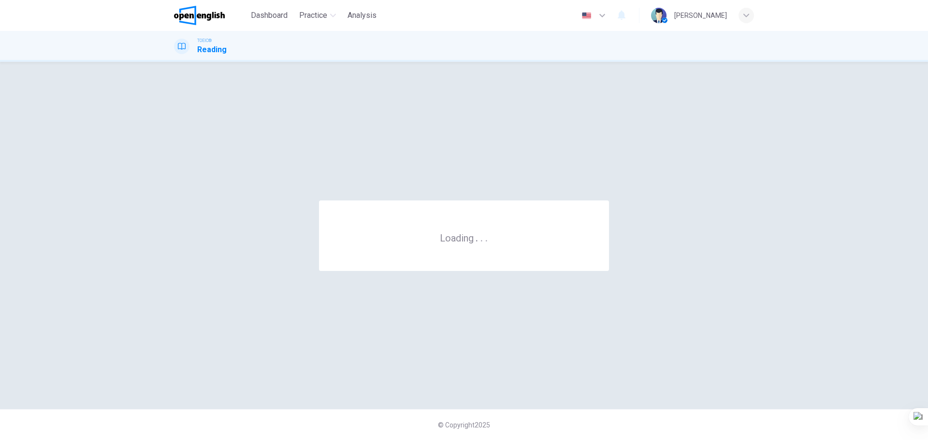
scroll to position [0, 0]
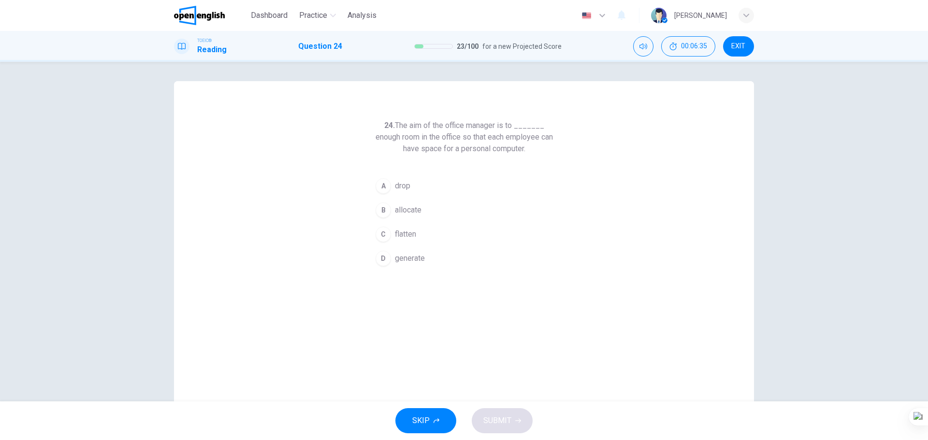
click at [387, 45] on span "EXIT" at bounding box center [738, 47] width 14 height 8
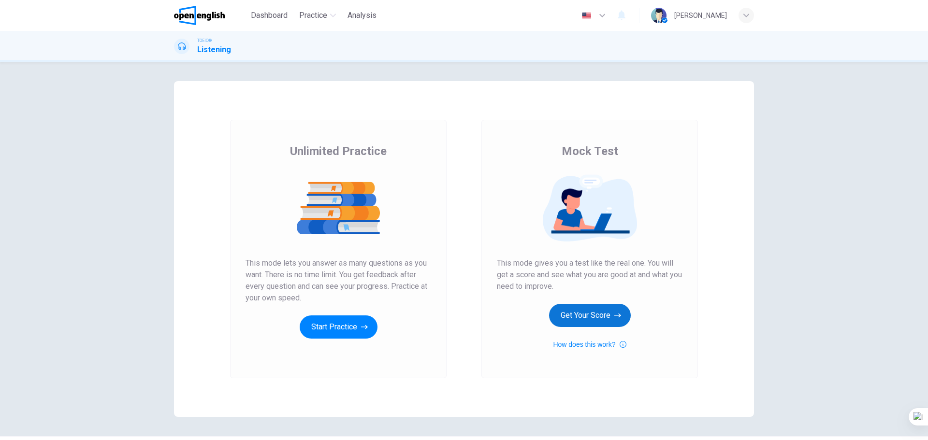
click at [581, 318] on button "Get Your Score" at bounding box center [590, 315] width 82 height 23
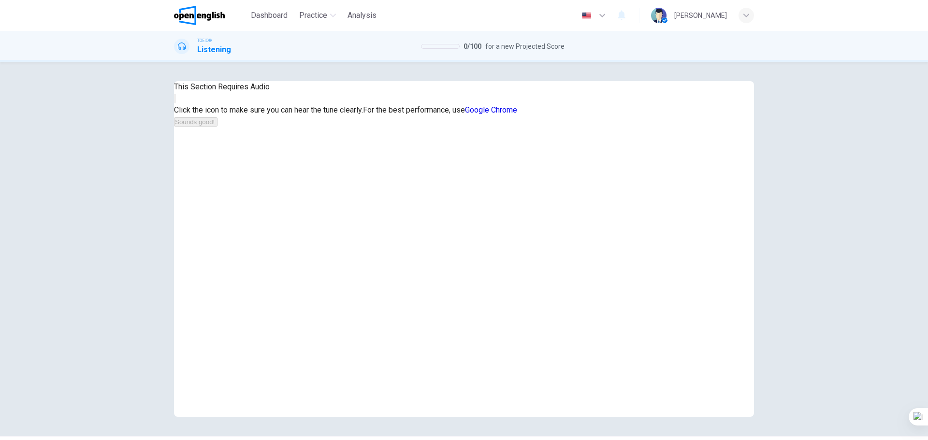
click at [176, 103] on button "button" at bounding box center [175, 98] width 2 height 9
drag, startPoint x: 457, startPoint y: 193, endPoint x: 463, endPoint y: 200, distance: 9.6
click at [175, 101] on icon "button" at bounding box center [175, 101] width 0 height 0
click at [218, 127] on button "Sounds good!" at bounding box center [196, 121] width 44 height 9
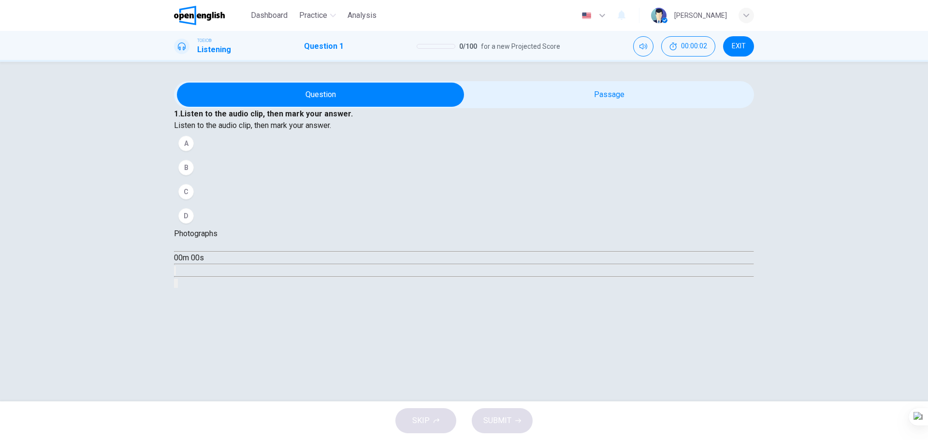
scroll to position [35, 0]
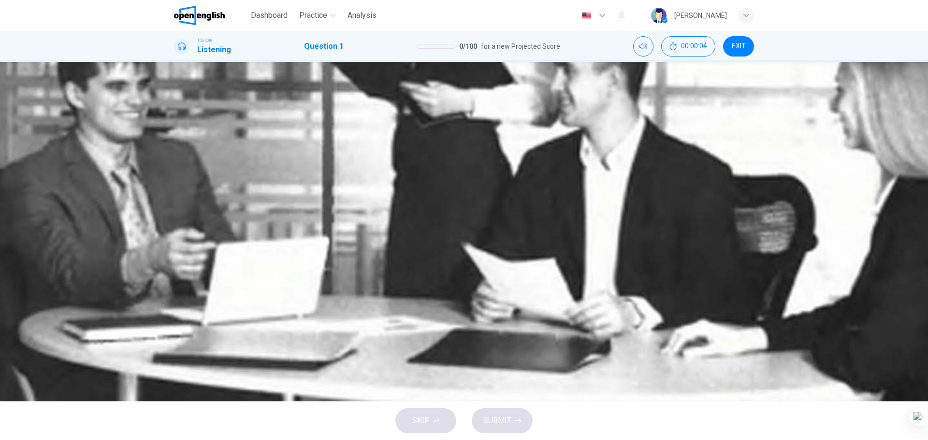
click at [182, 242] on button "button" at bounding box center [178, 246] width 8 height 8
click at [178, 246] on icon "button" at bounding box center [178, 246] width 0 height 0
click at [371, 345] on img at bounding box center [464, 220] width 928 height 440
click at [263, 228] on div "Photographs" at bounding box center [464, 234] width 580 height 12
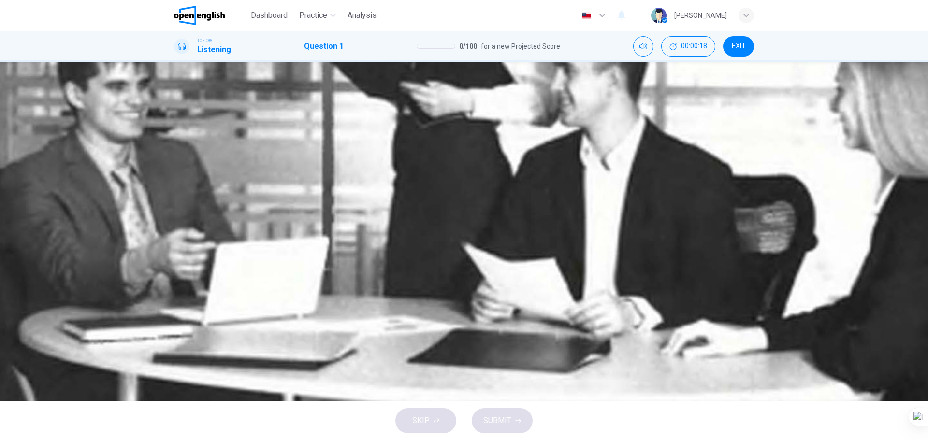
click at [178, 246] on icon "button" at bounding box center [178, 246] width 0 height 0
click at [194, 151] on div "A" at bounding box center [185, 143] width 15 height 15
click at [442, 180] on button "B" at bounding box center [464, 168] width 580 height 24
click at [194, 200] on div "C" at bounding box center [185, 191] width 15 height 15
click at [442, 228] on div "A B C D" at bounding box center [464, 179] width 580 height 97
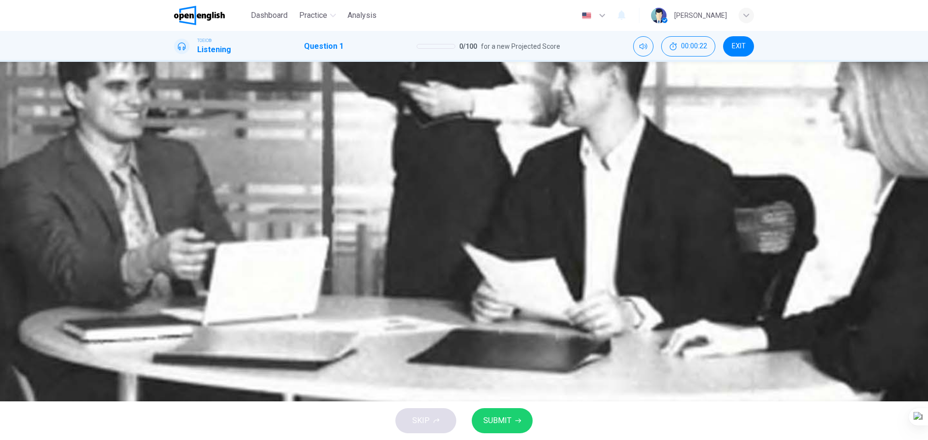
click at [441, 228] on button "D" at bounding box center [464, 216] width 580 height 24
click at [178, 242] on button "button" at bounding box center [178, 246] width 8 height 8
click at [260, 228] on div "Photographs" at bounding box center [464, 234] width 580 height 12
click at [430, 228] on div "1. Listen to the audio clip, then mark your answer. Listen to the audio clip, t…" at bounding box center [464, 168] width 580 height 120
click at [514, 422] on button "SUBMIT" at bounding box center [502, 420] width 61 height 25
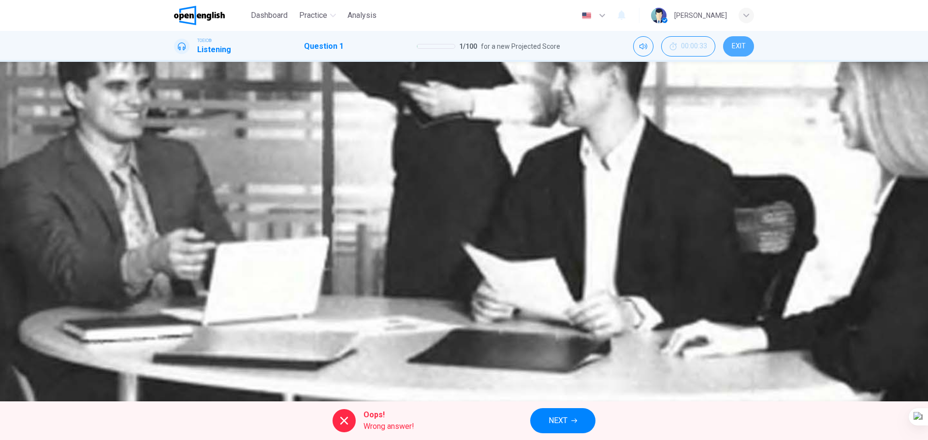
click at [744, 39] on button "EXIT" at bounding box center [738, 46] width 31 height 20
